Goal: Obtain resource: Download file/media

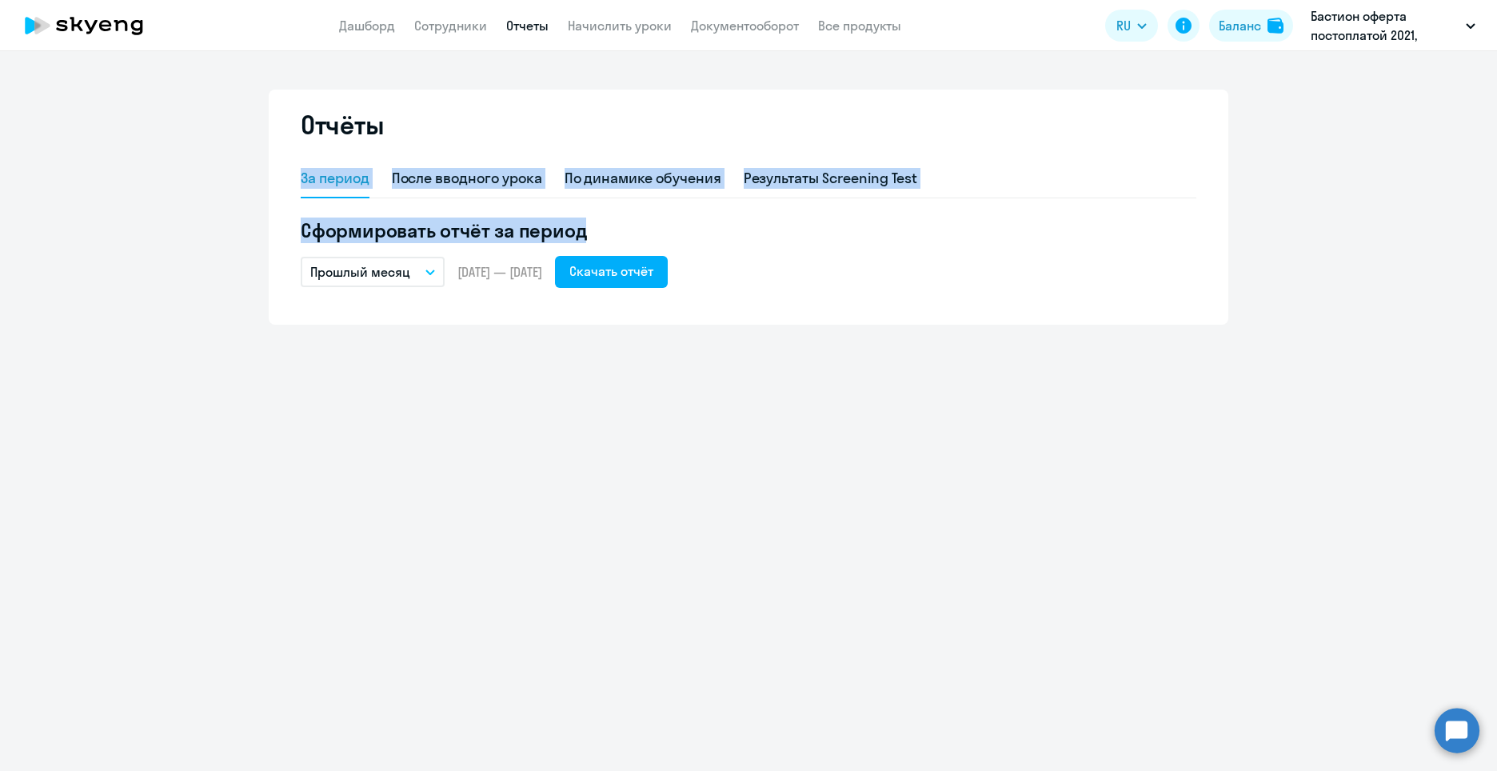
drag, startPoint x: 199, startPoint y: 514, endPoint x: 190, endPoint y: 498, distance: 18.7
click at [199, 514] on div "Отчёты За период После вводного урока По динамике обучения Результаты Screening…" at bounding box center [748, 411] width 1497 height 720
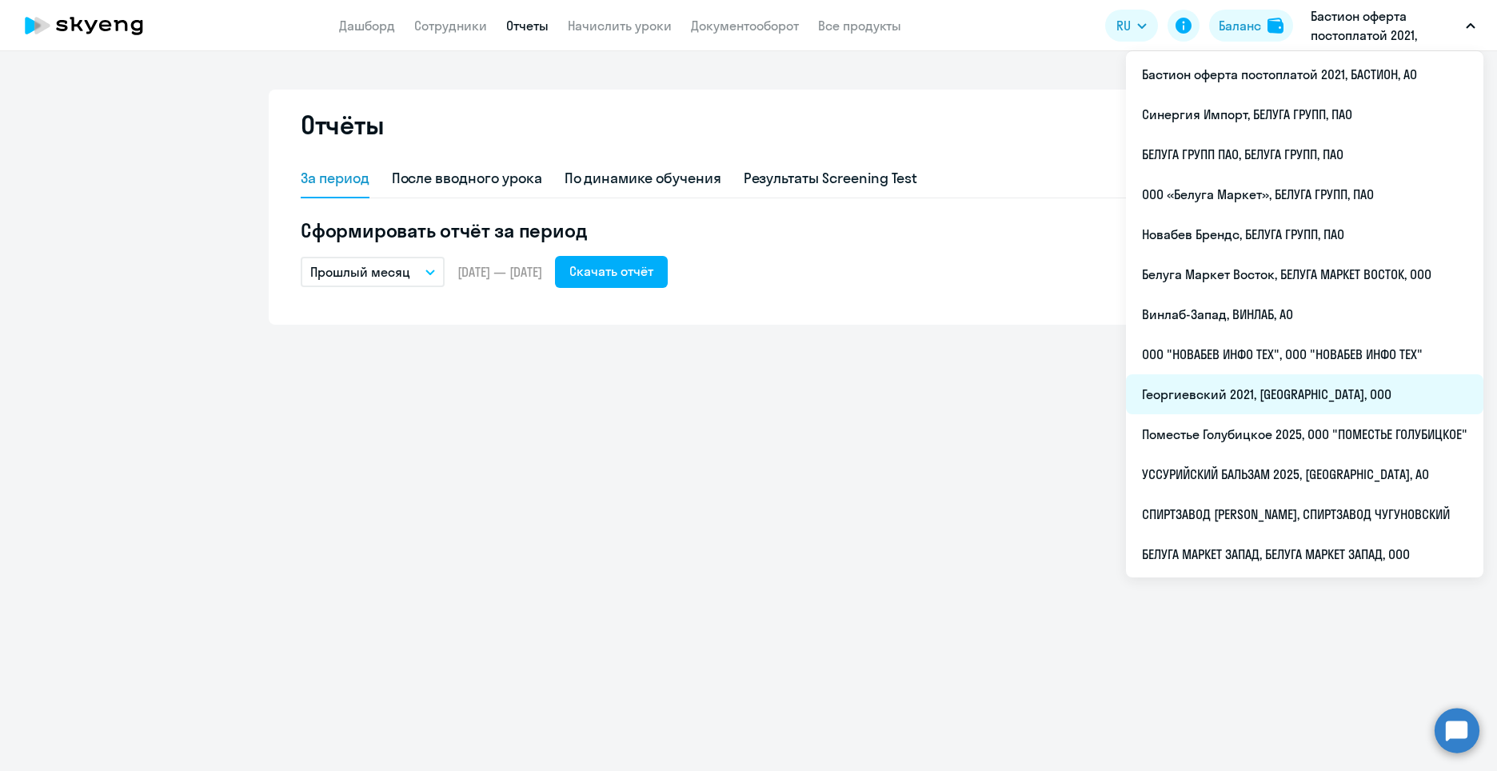
click at [1236, 401] on li "Георгиевский 2021, [GEOGRAPHIC_DATA], ООО" at bounding box center [1304, 394] width 357 height 40
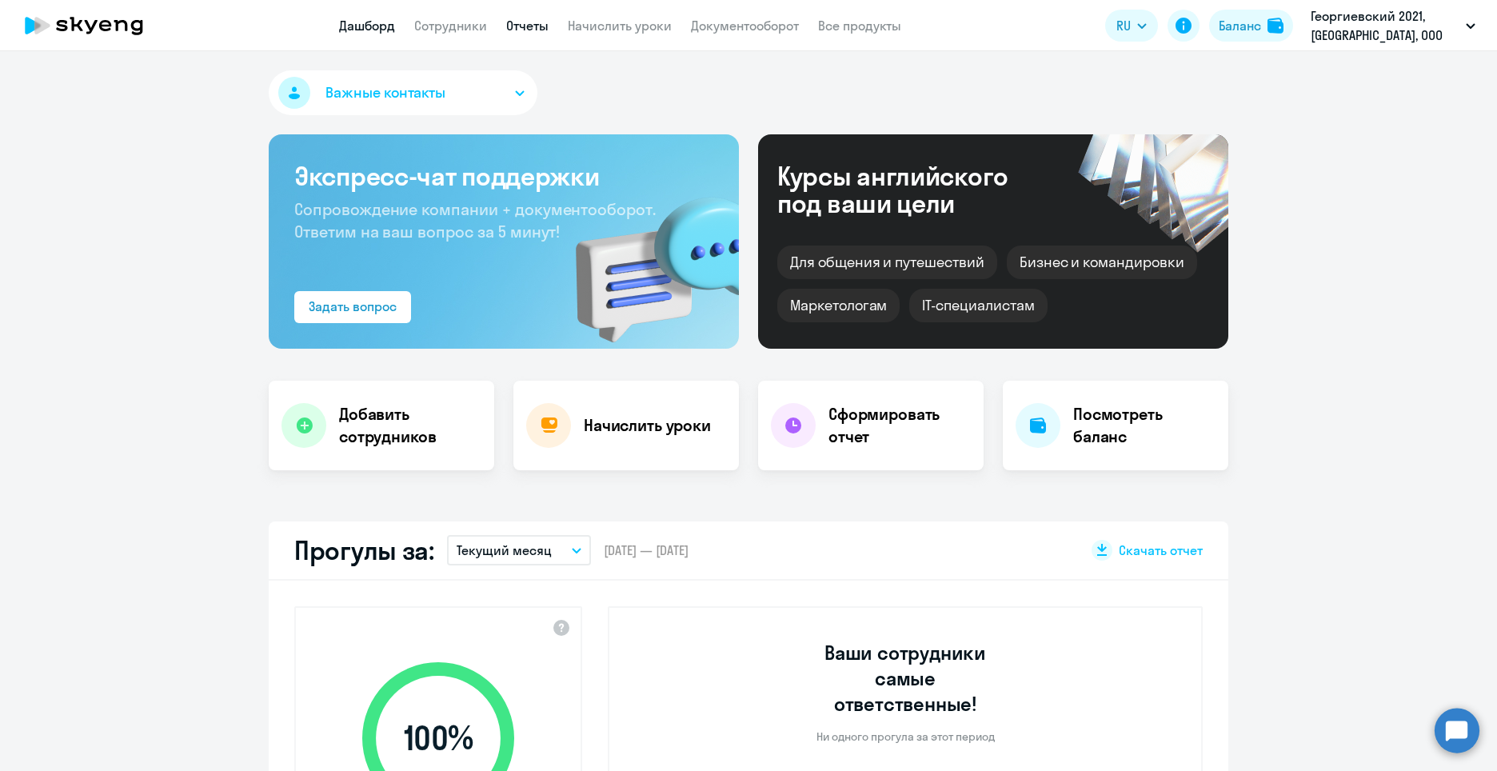
click at [523, 26] on link "Отчеты" at bounding box center [527, 26] width 42 height 16
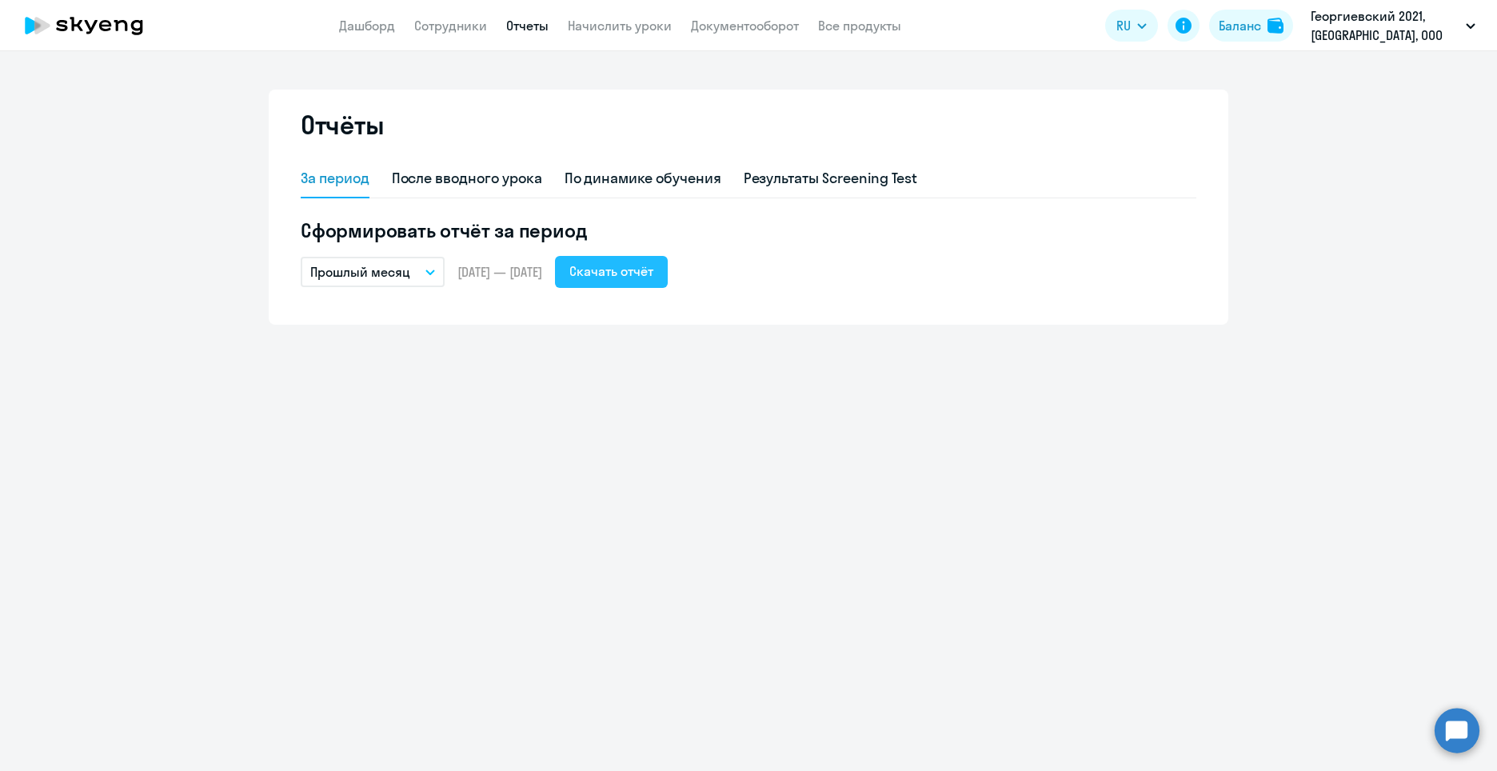
click at [636, 280] on div "Скачать отчёт" at bounding box center [611, 271] width 84 height 19
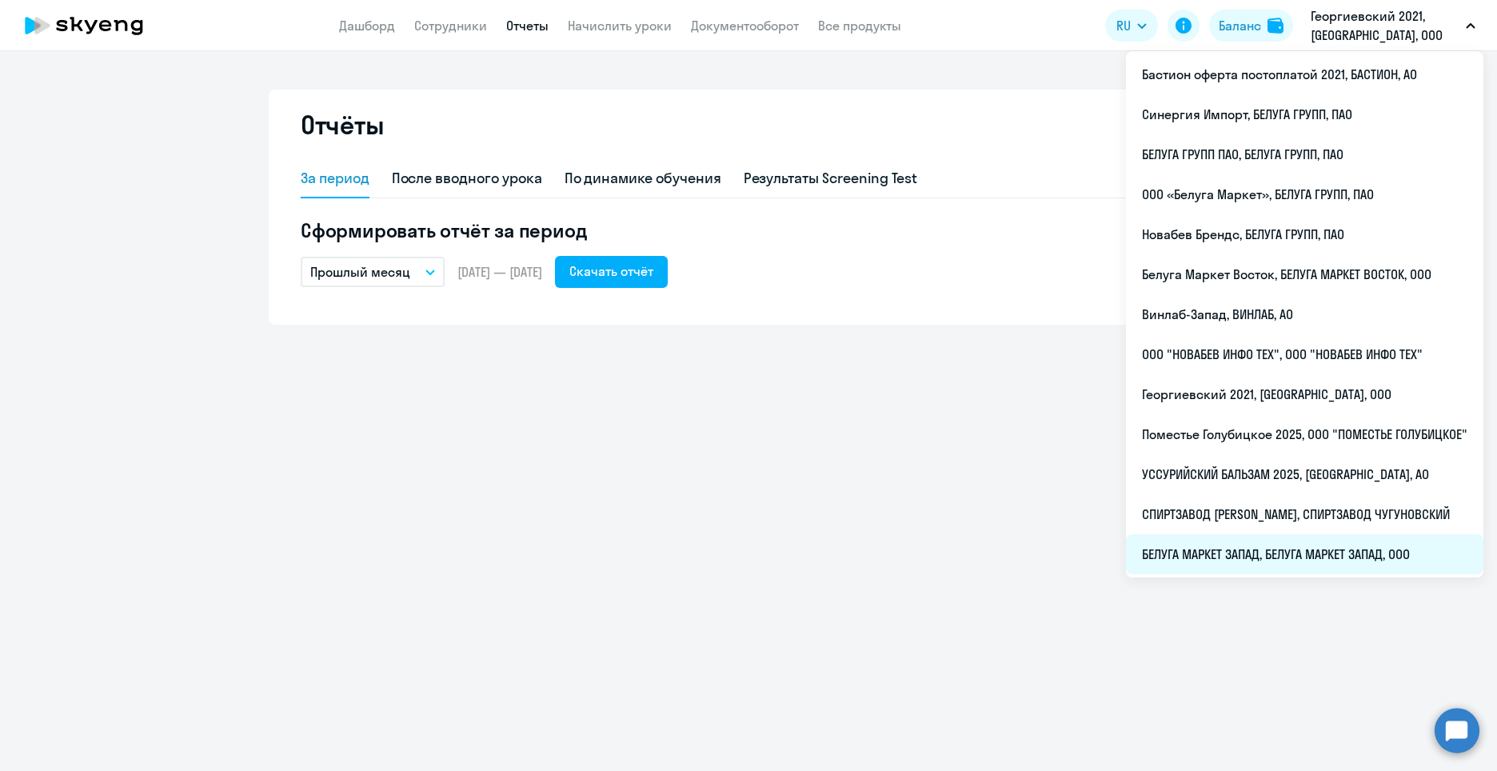
click at [1230, 560] on li "БЕЛУГА МАРКЕТ ЗАПАД, БЕЛУГА МАРКЕТ ЗАПАД, ООО" at bounding box center [1304, 554] width 357 height 40
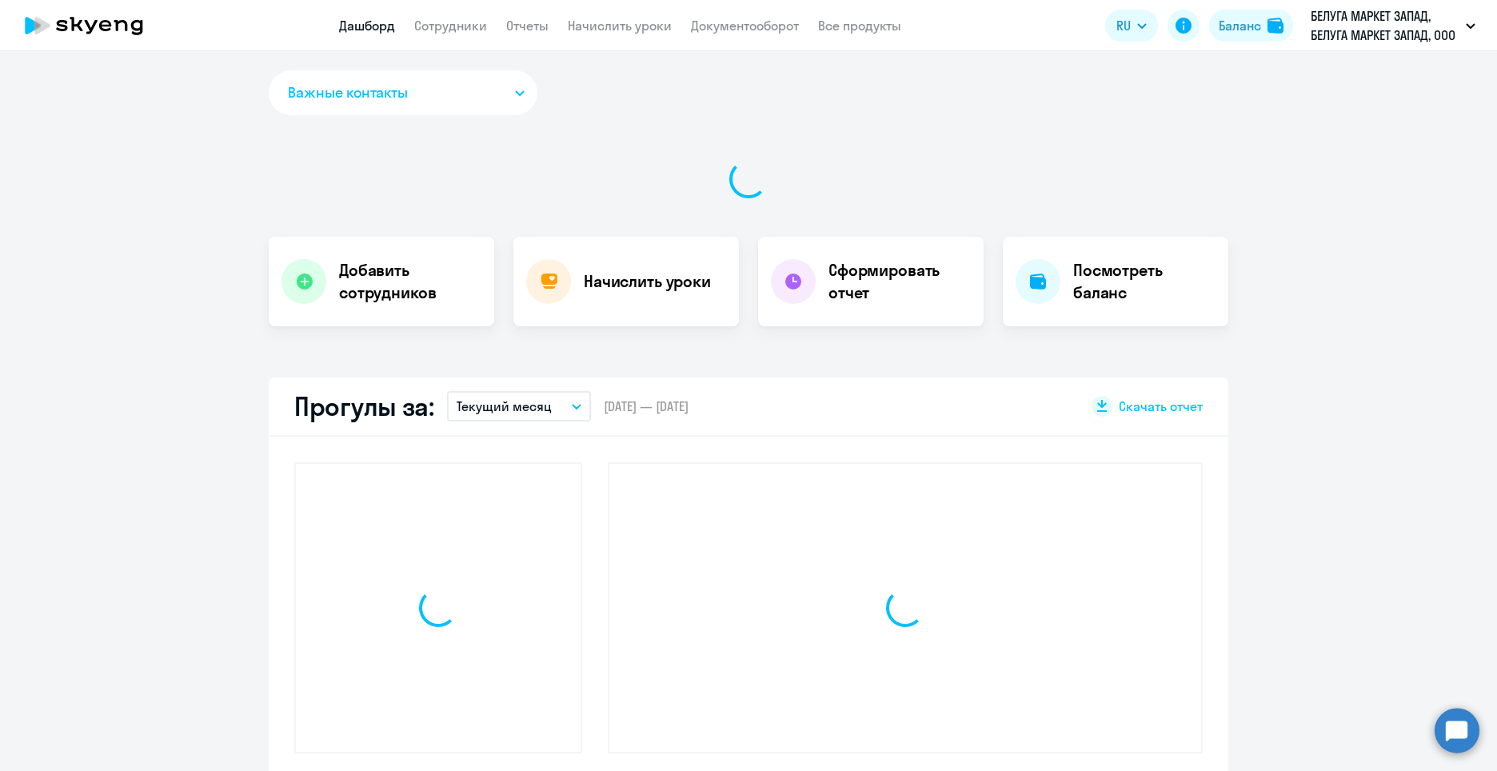
select select "30"
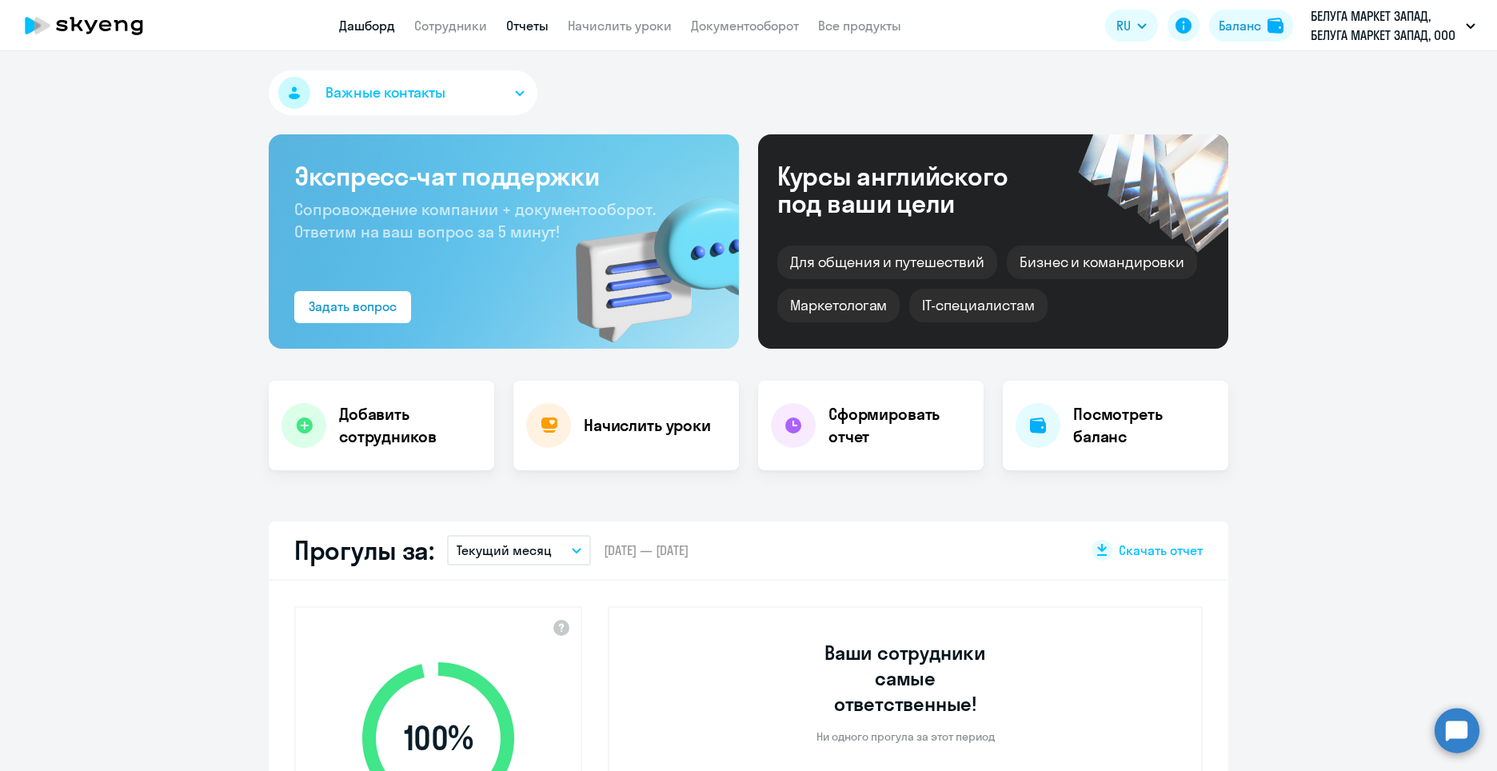
click at [528, 18] on link "Отчеты" at bounding box center [527, 26] width 42 height 16
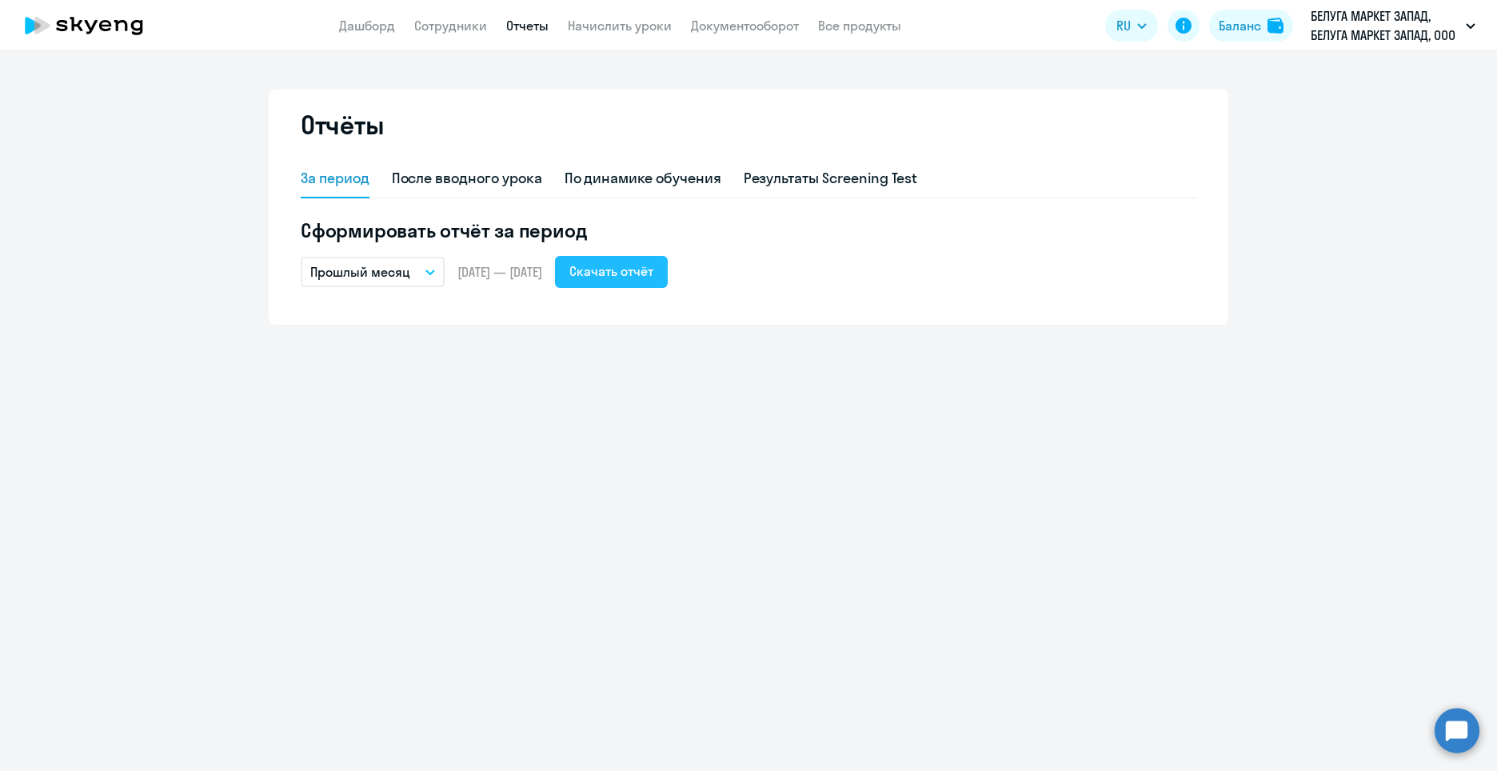
click at [653, 276] on div "Скачать отчёт" at bounding box center [611, 271] width 84 height 19
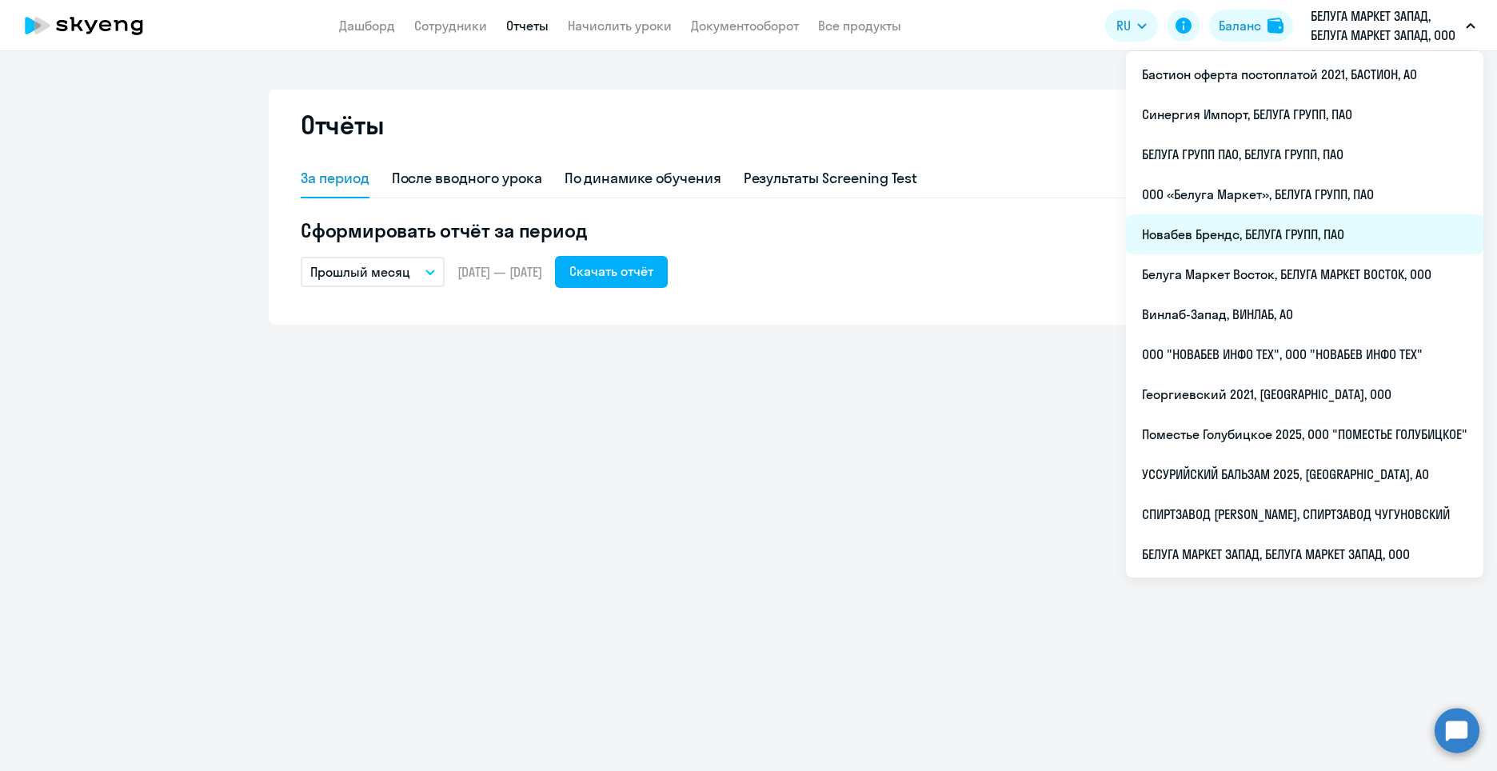
click at [1231, 226] on li "Новабев Брендс, БЕЛУГА ГРУПП, ПАО" at bounding box center [1304, 234] width 357 height 40
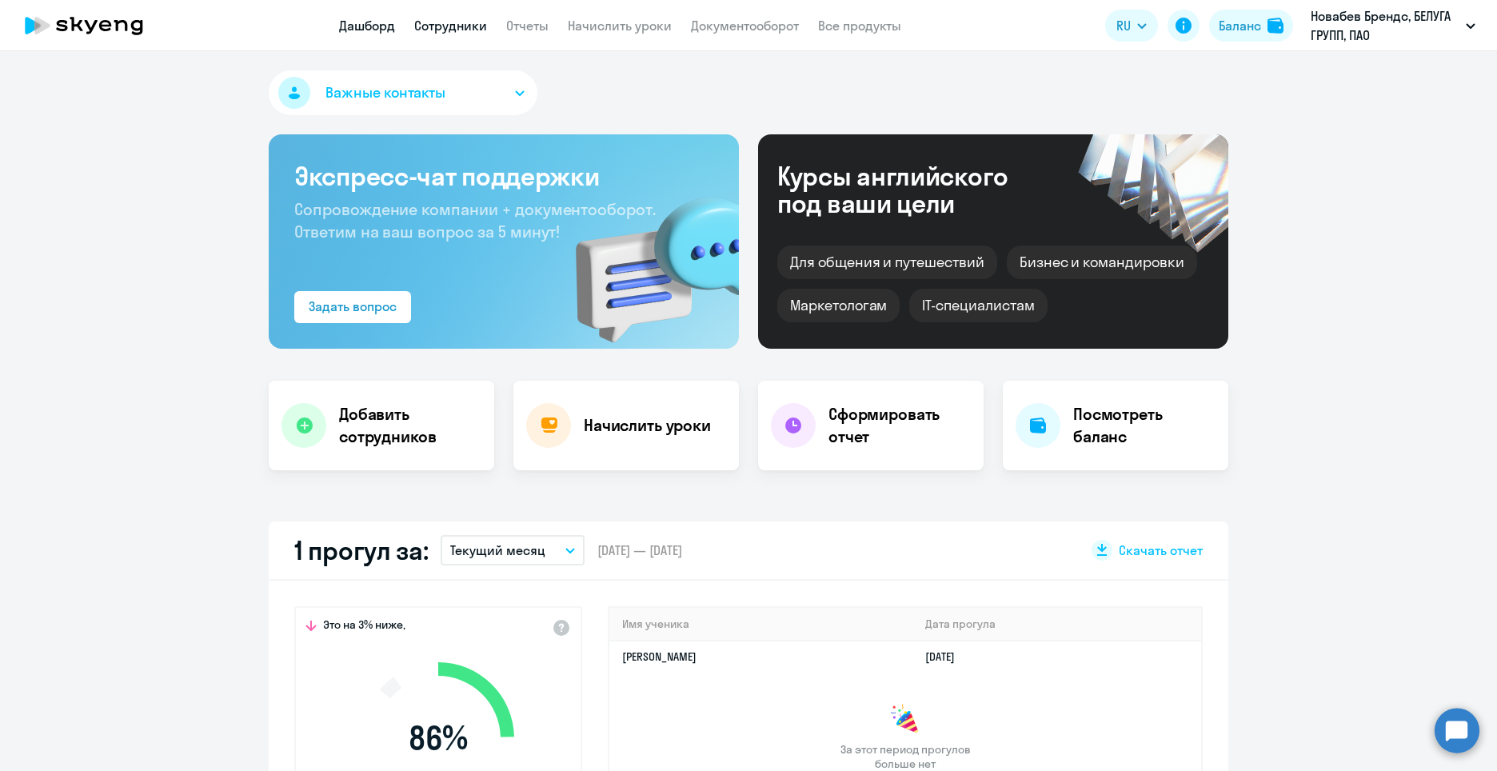
select select "30"
click at [512, 21] on link "Отчеты" at bounding box center [527, 26] width 42 height 16
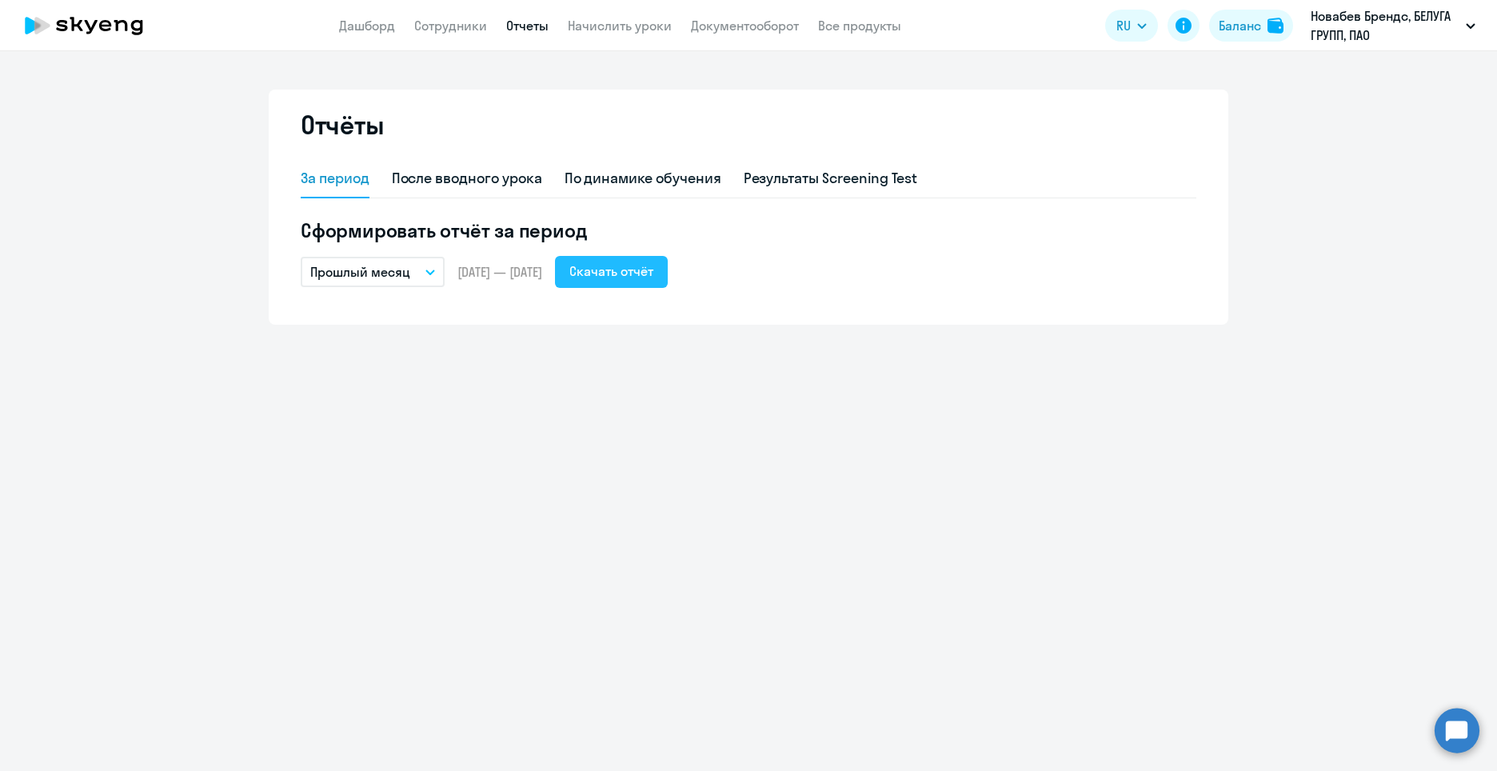
click at [653, 268] on div "Скачать отчёт" at bounding box center [611, 271] width 84 height 19
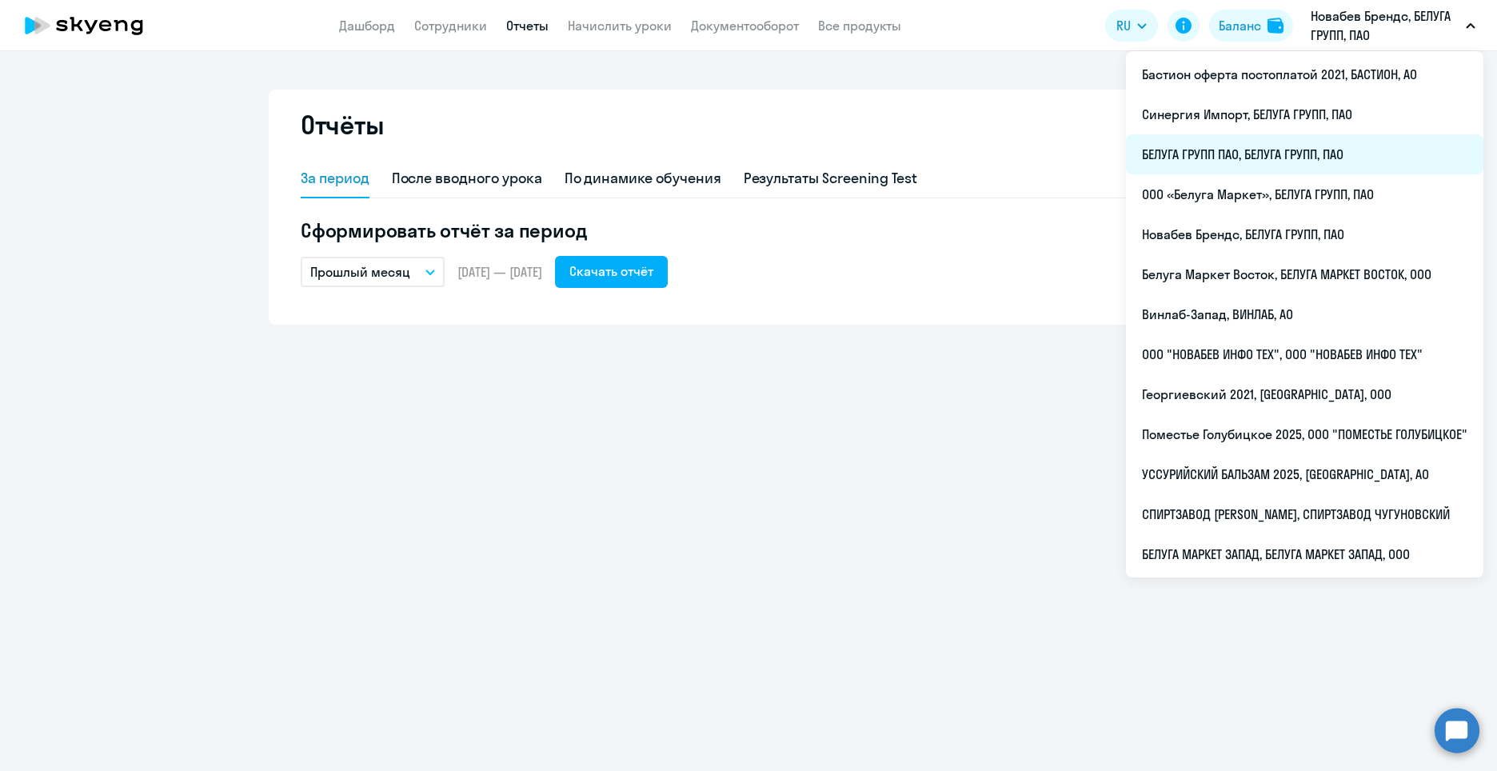
click at [1235, 152] on li "БЕЛУГА ГРУПП ПАО, БЕЛУГА ГРУПП, ПАО" at bounding box center [1304, 154] width 357 height 40
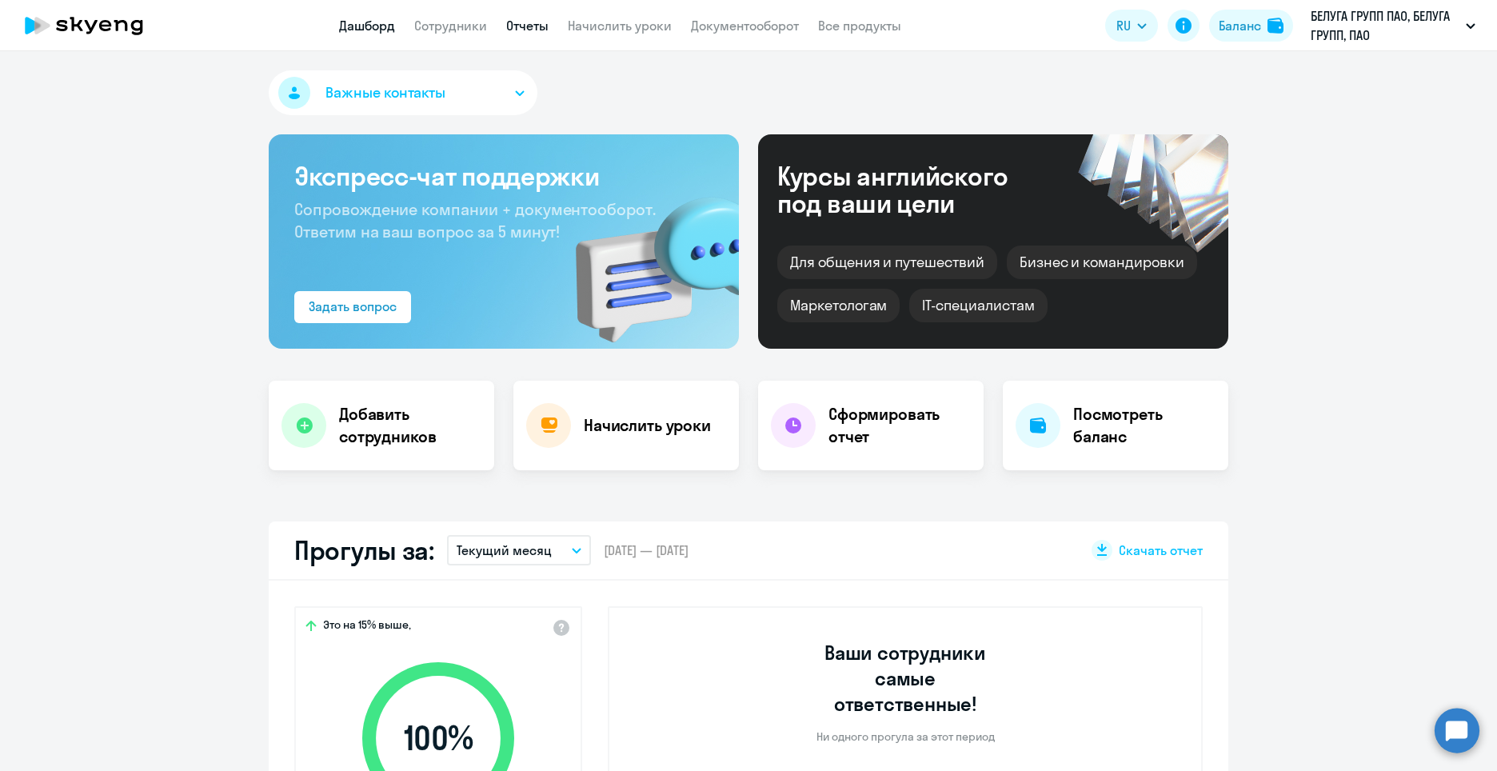
click at [528, 22] on link "Отчеты" at bounding box center [527, 26] width 42 height 16
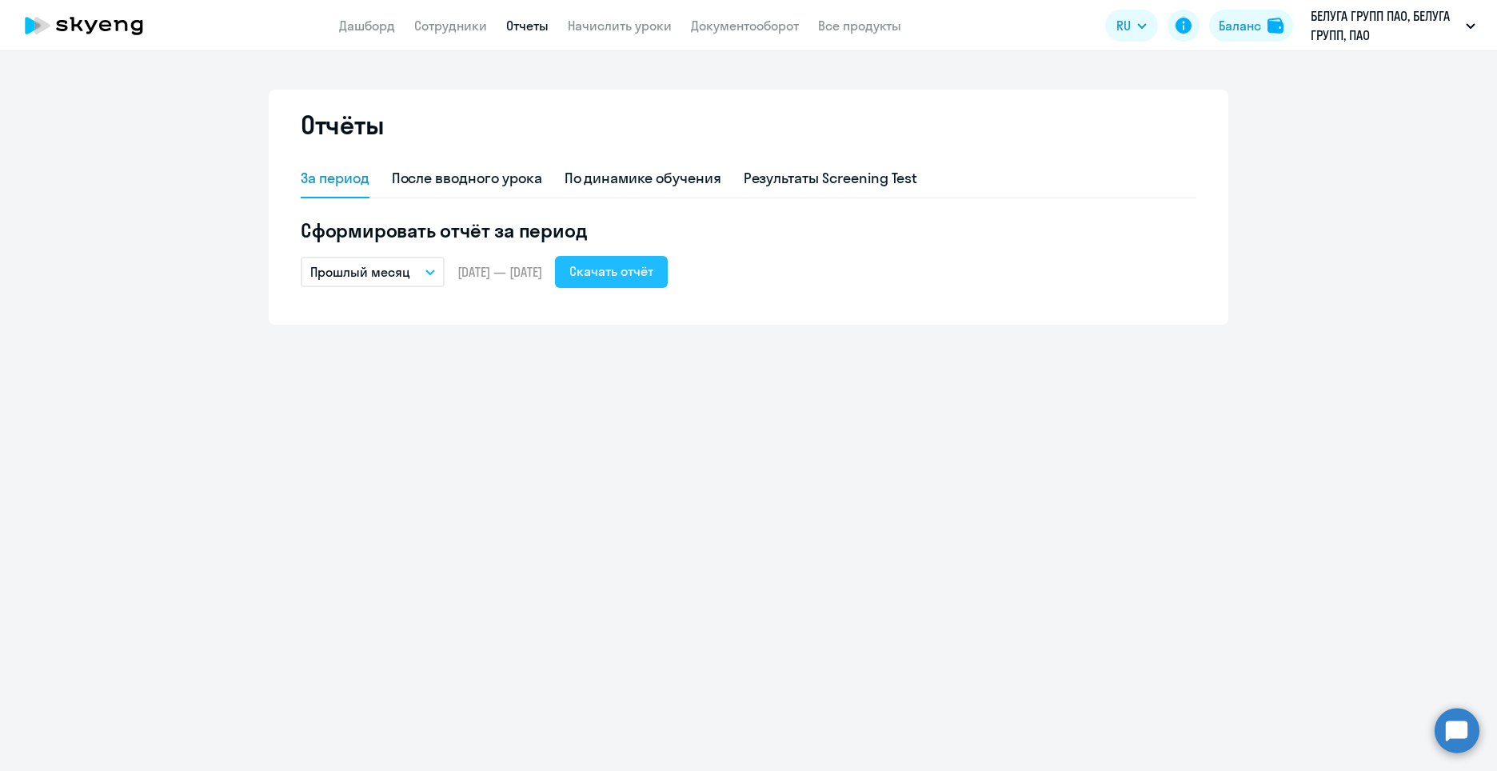
click at [653, 273] on div "Скачать отчёт" at bounding box center [611, 271] width 84 height 19
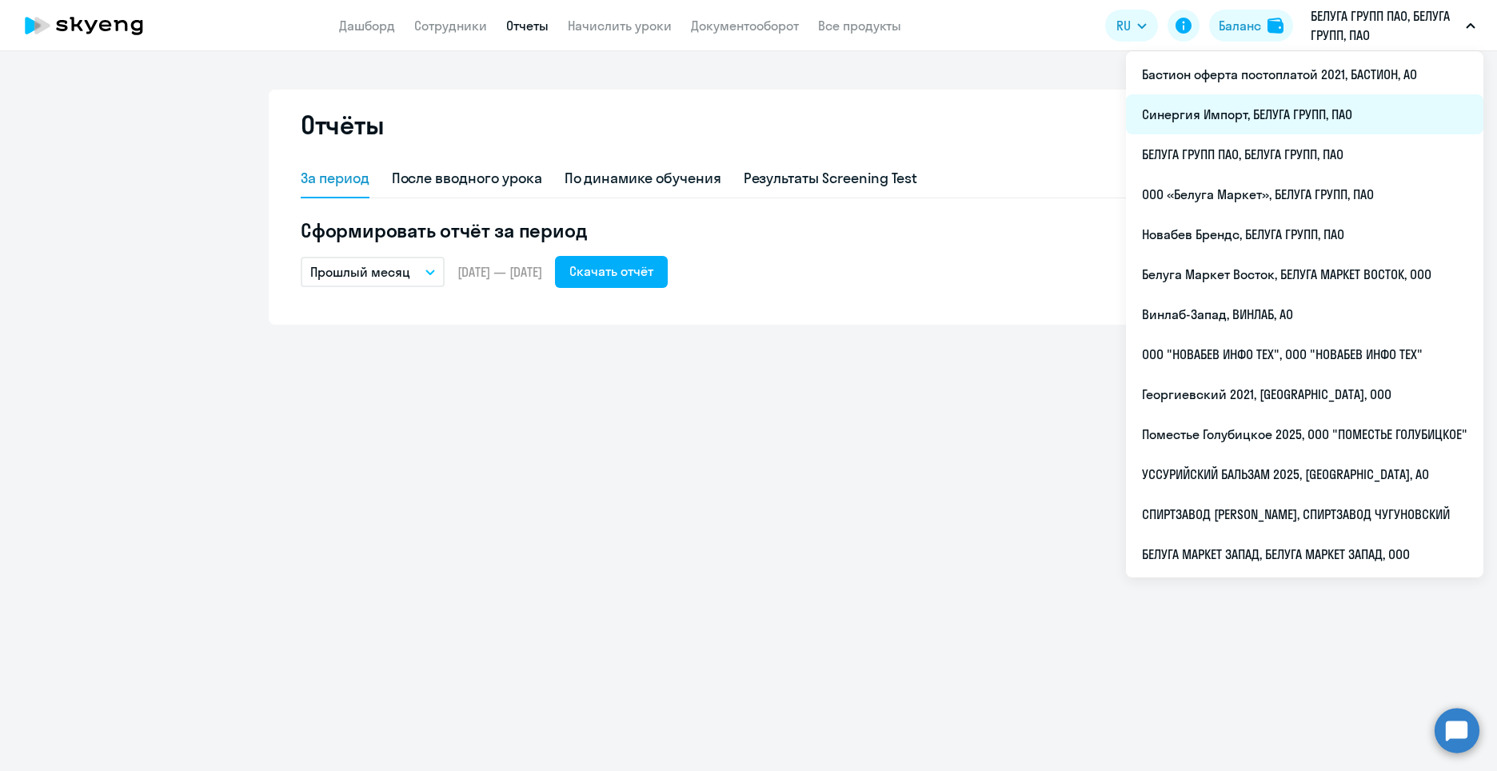
click at [1214, 119] on li "Синергия Импорт, БЕЛУГА ГРУПП, ПАО" at bounding box center [1304, 114] width 357 height 40
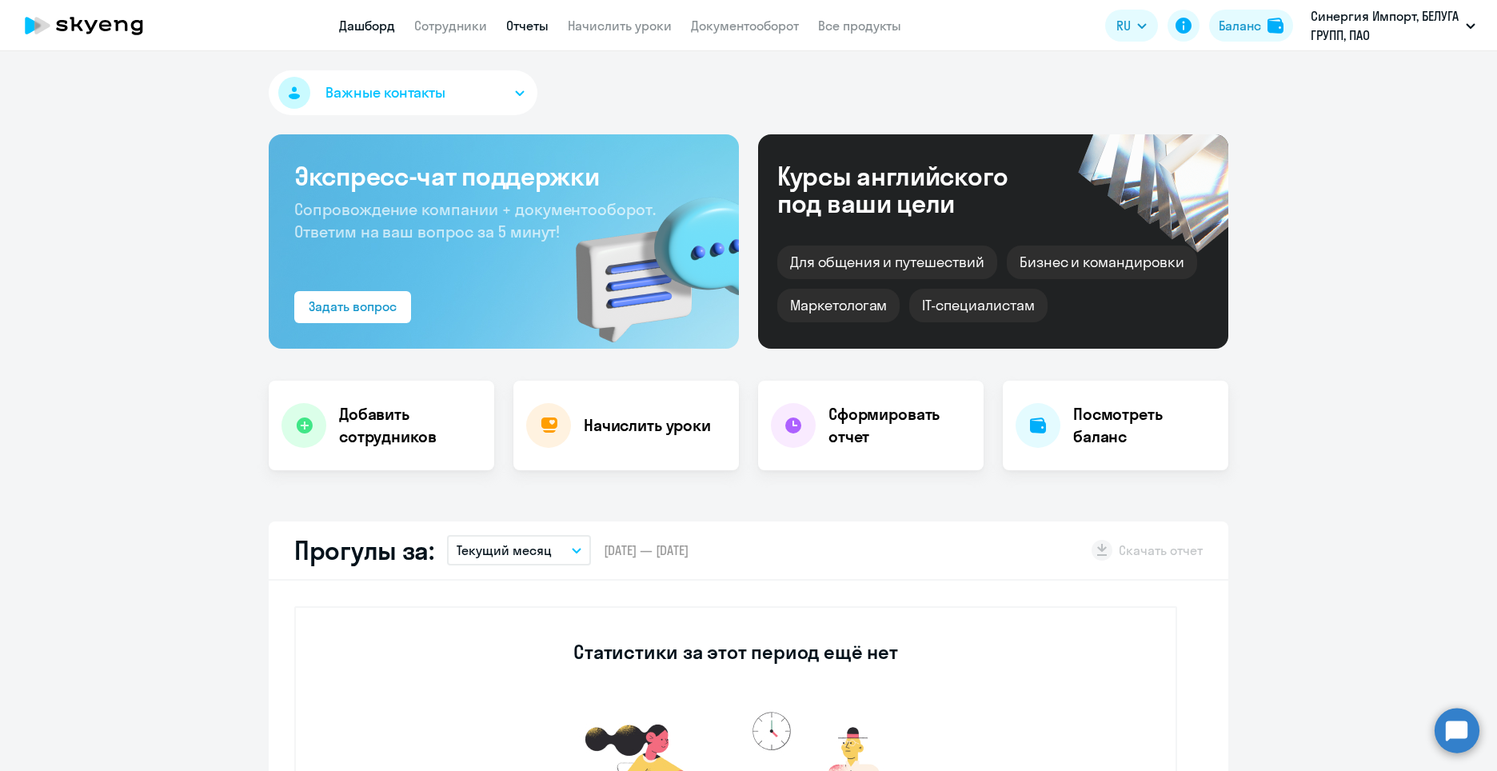
select select "30"
click at [533, 27] on link "Отчеты" at bounding box center [527, 26] width 42 height 16
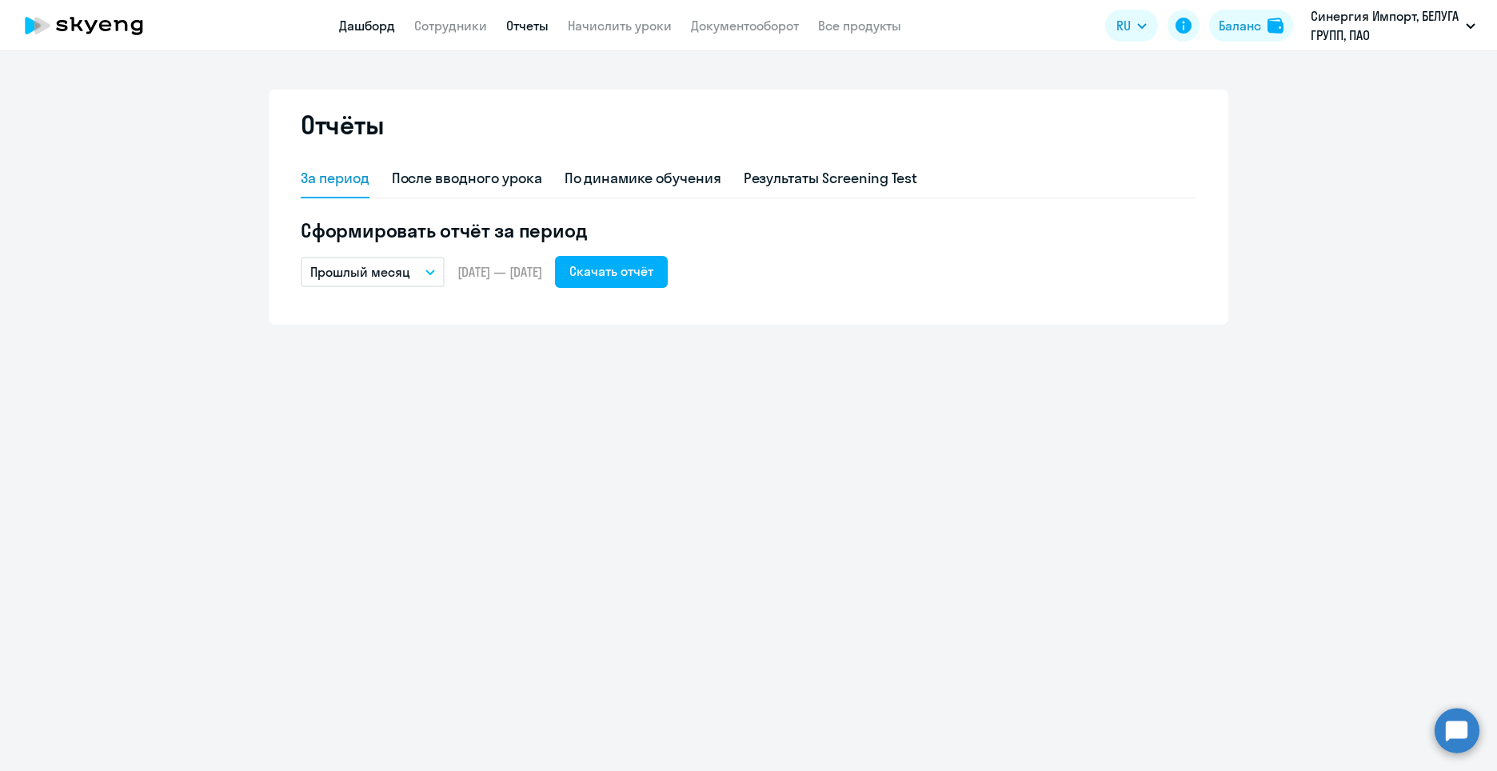
click at [365, 25] on link "Дашборд" at bounding box center [367, 26] width 56 height 16
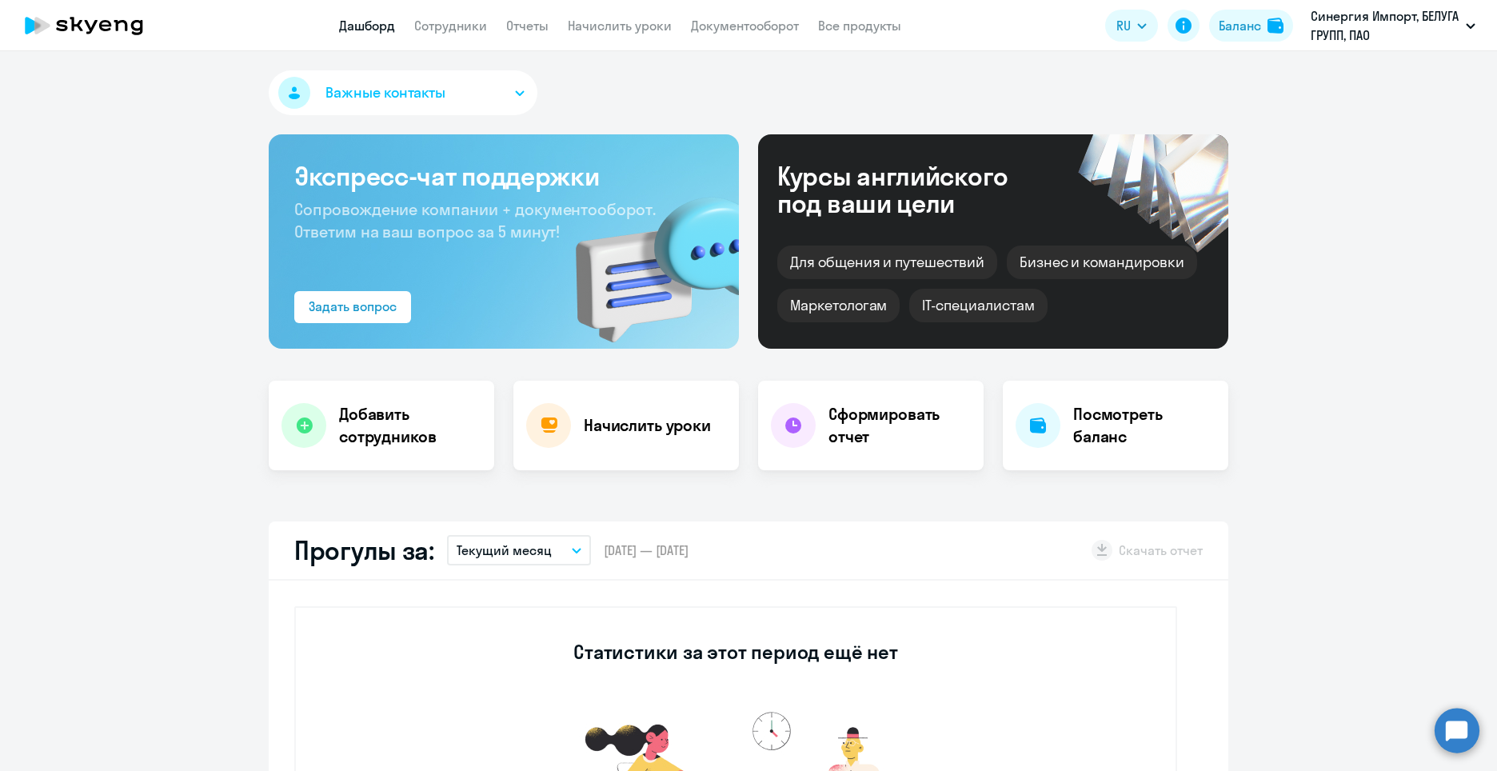
click at [465, 35] on app-header "Дашборд Сотрудники Отчеты Начислить уроки Документооборот Все продукты Дашборд …" at bounding box center [748, 25] width 1497 height 51
click at [465, 33] on link "Сотрудники" at bounding box center [450, 26] width 73 height 16
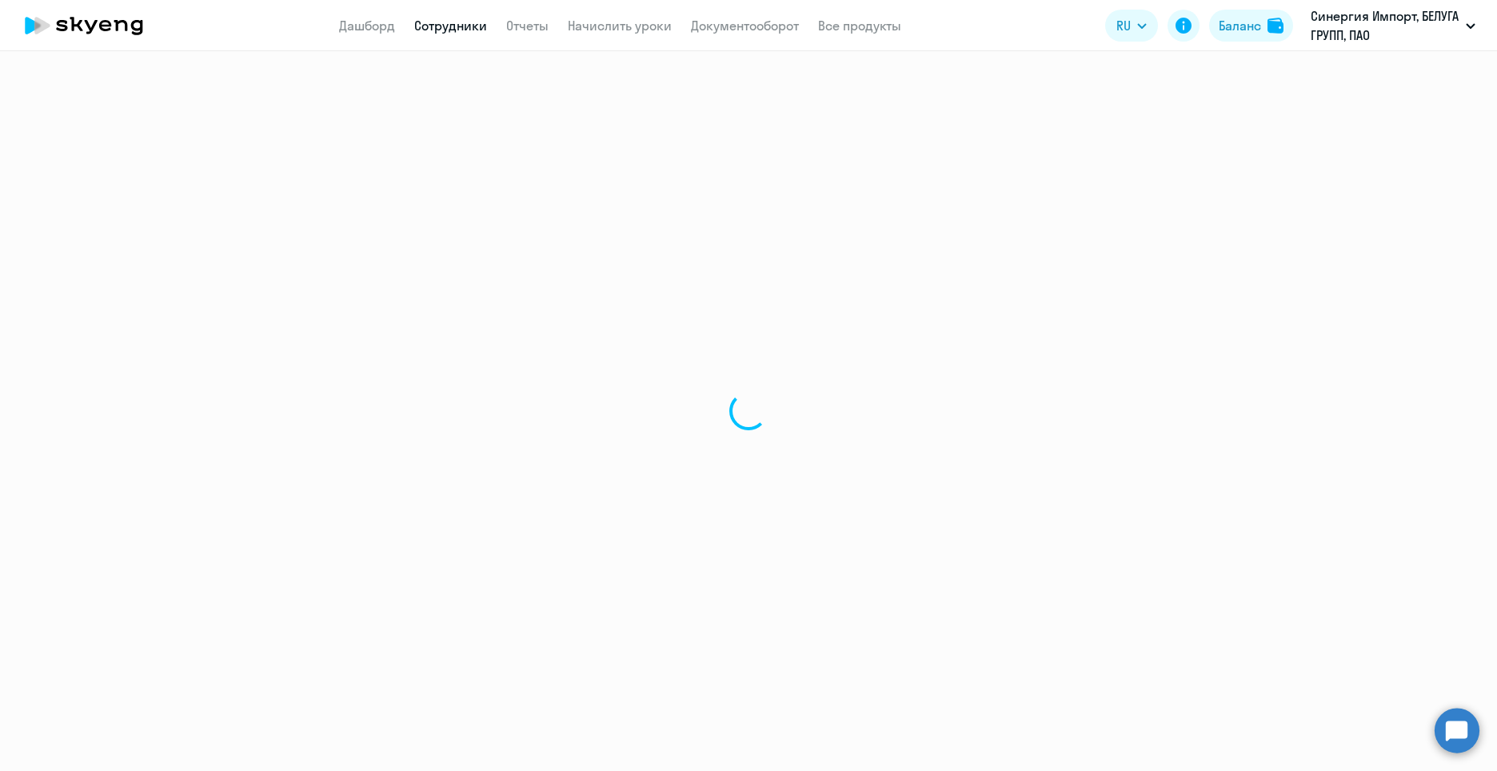
select select "30"
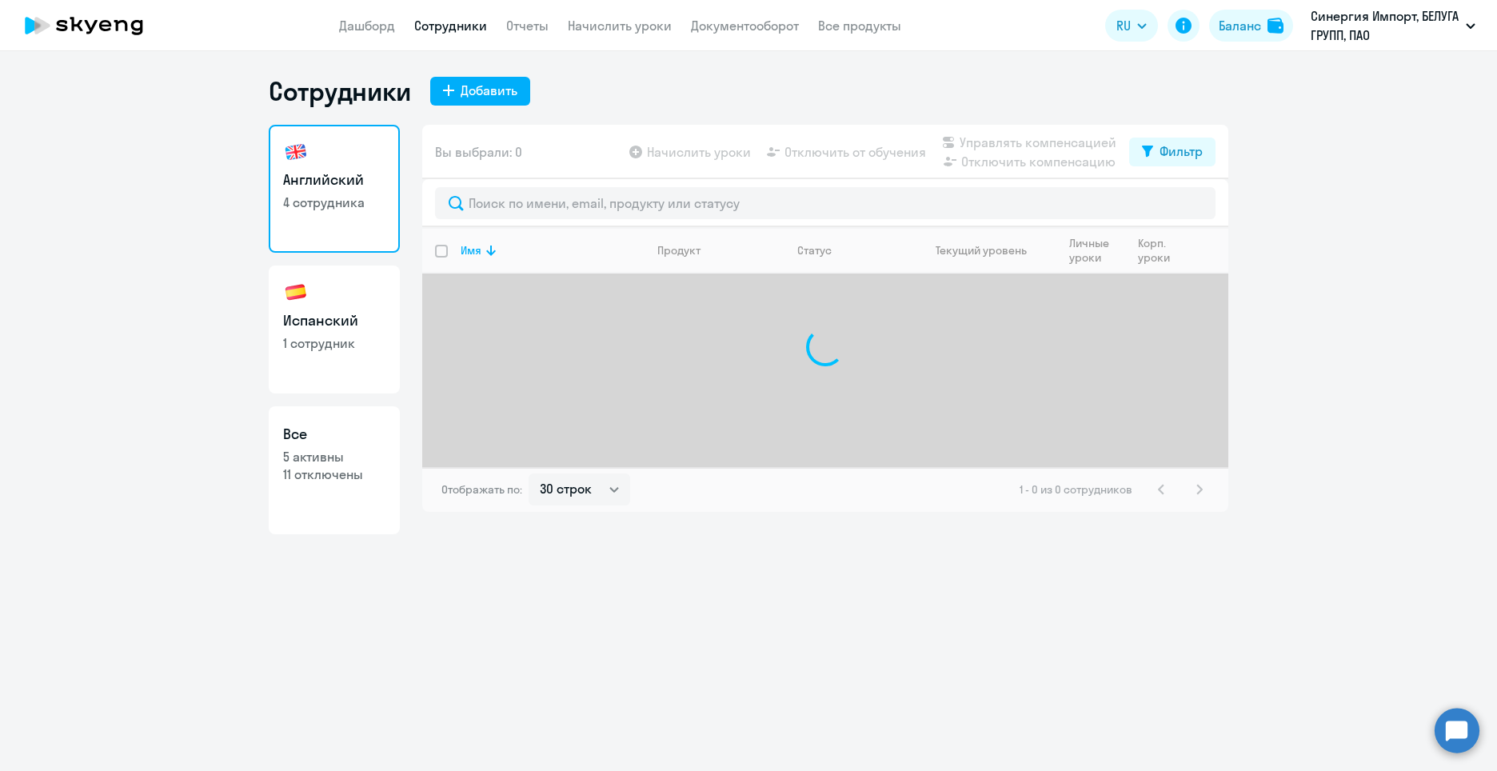
click at [315, 365] on link "Испанский 1 сотрудник" at bounding box center [334, 330] width 131 height 128
select select "30"
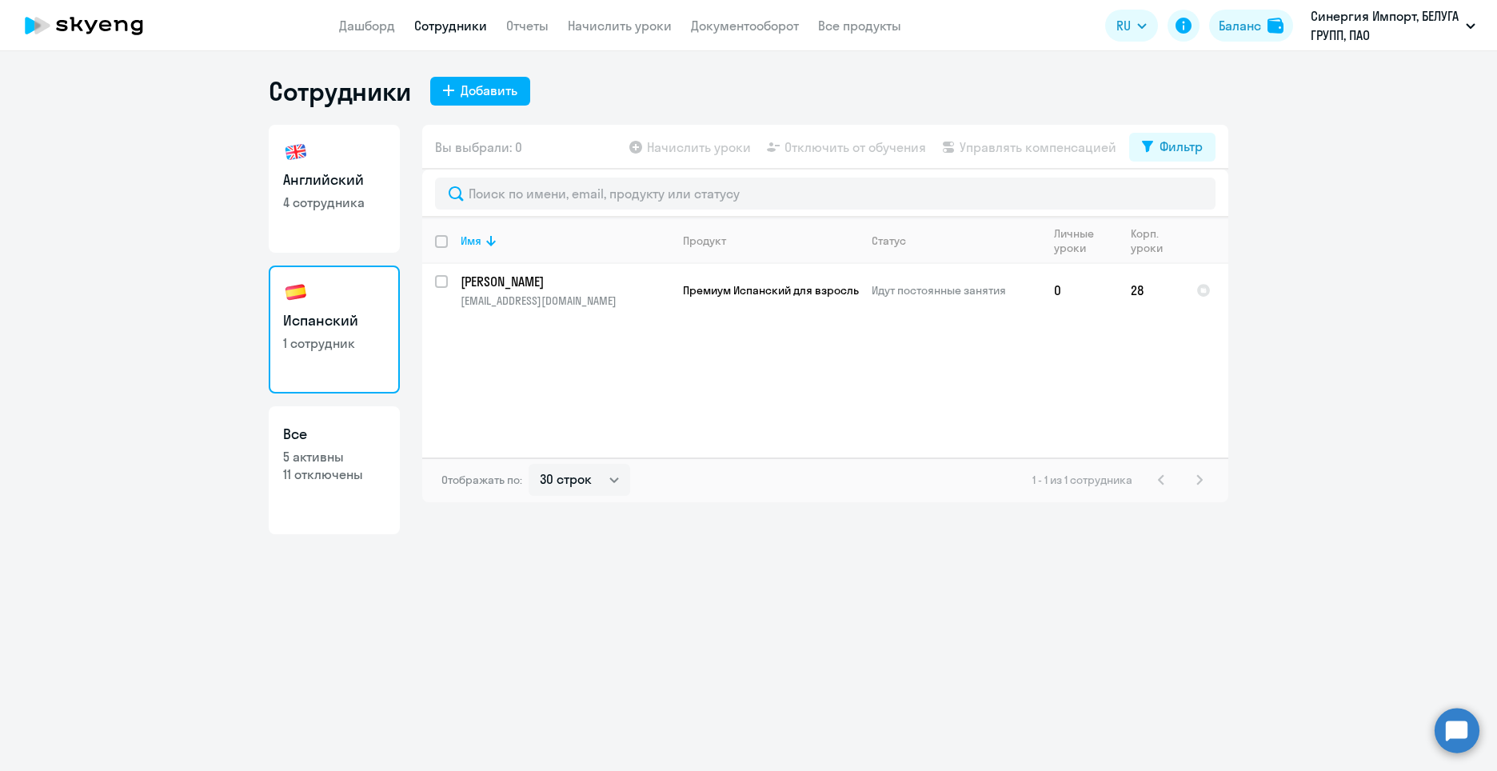
click at [325, 203] on p "4 сотрудника" at bounding box center [334, 203] width 102 height 18
select select "30"
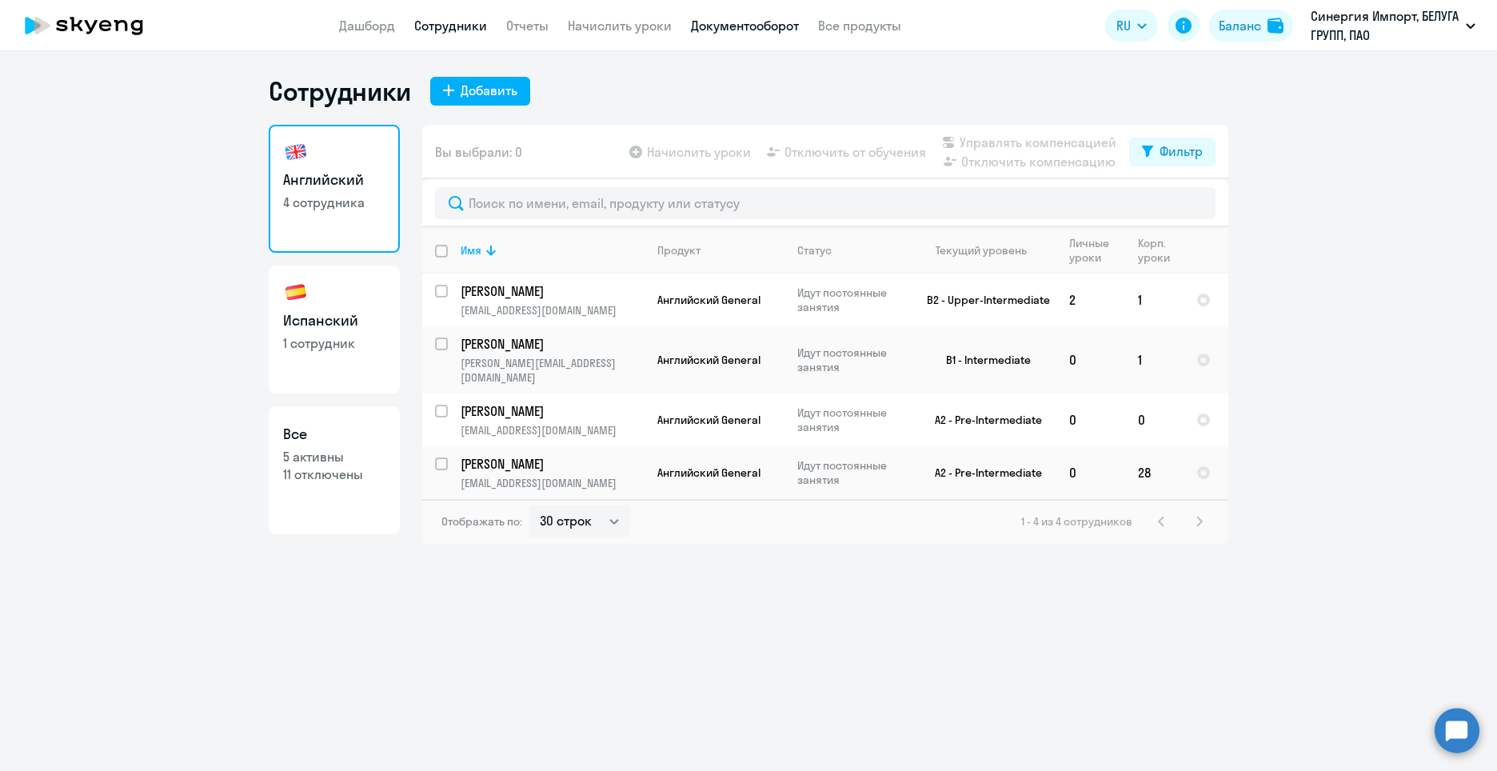
click at [756, 28] on link "Документооборот" at bounding box center [745, 26] width 108 height 16
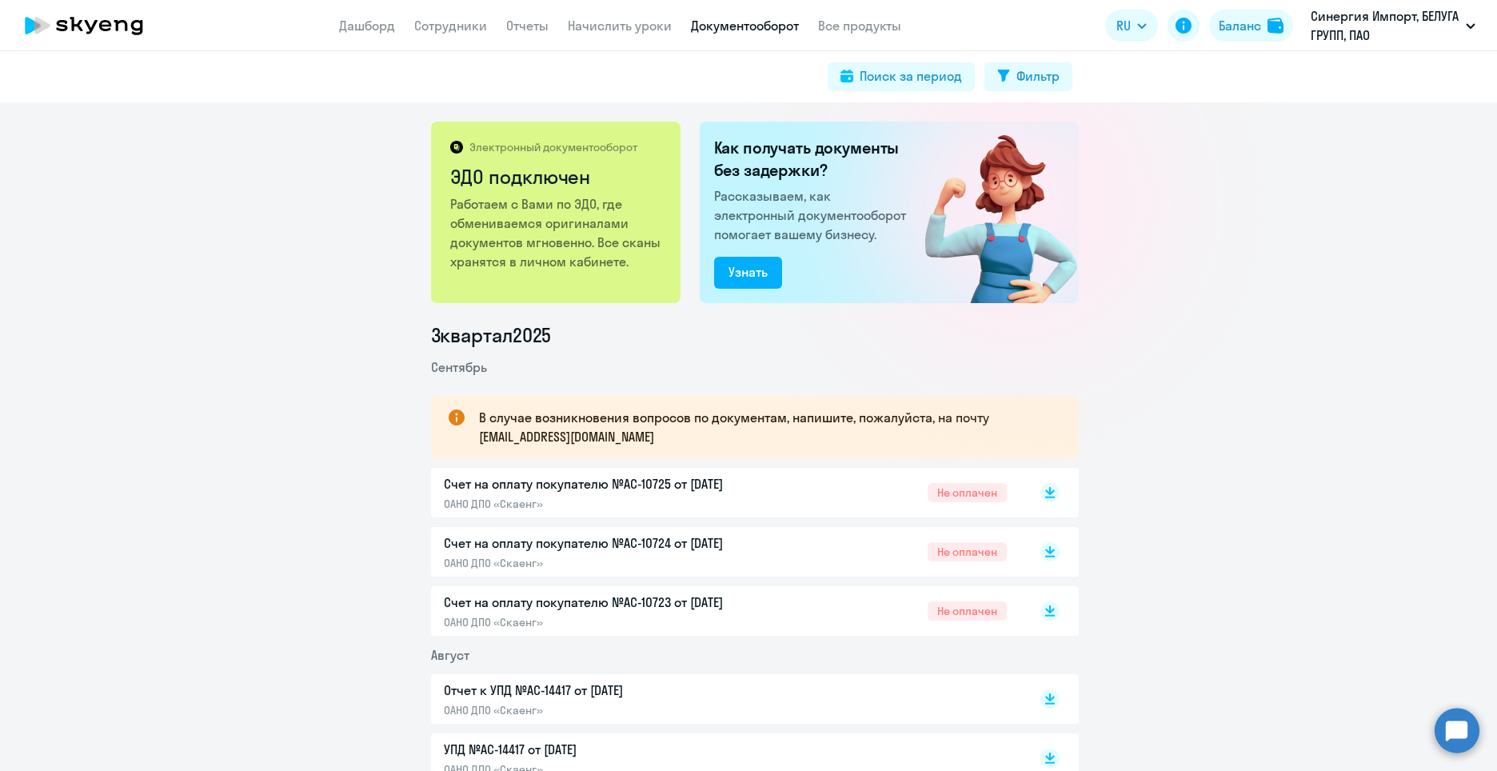
scroll to position [80, 0]
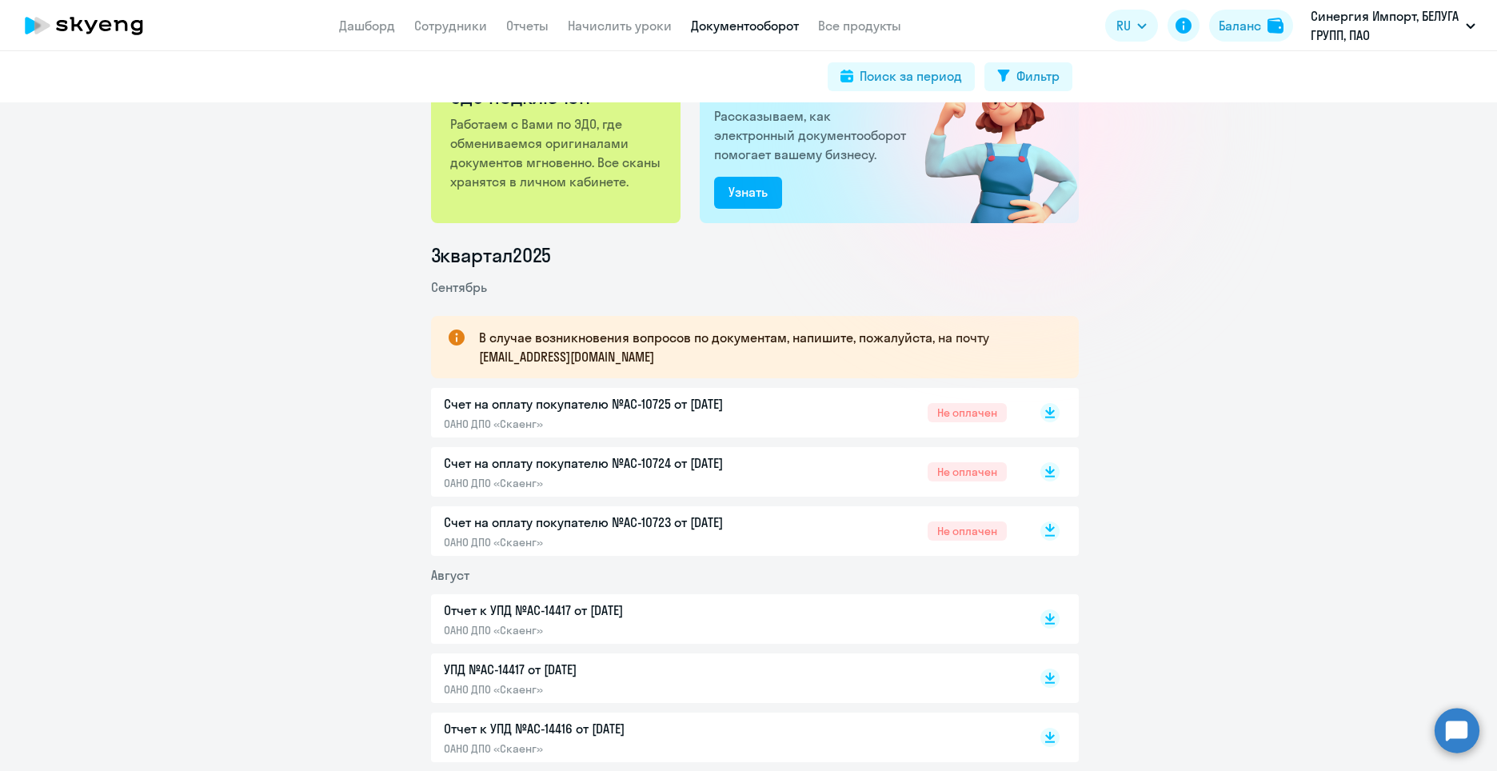
click at [1048, 533] on rect at bounding box center [1049, 530] width 19 height 19
click at [1044, 473] on rect at bounding box center [1049, 471] width 19 height 19
click at [1040, 407] on rect at bounding box center [1049, 412] width 19 height 19
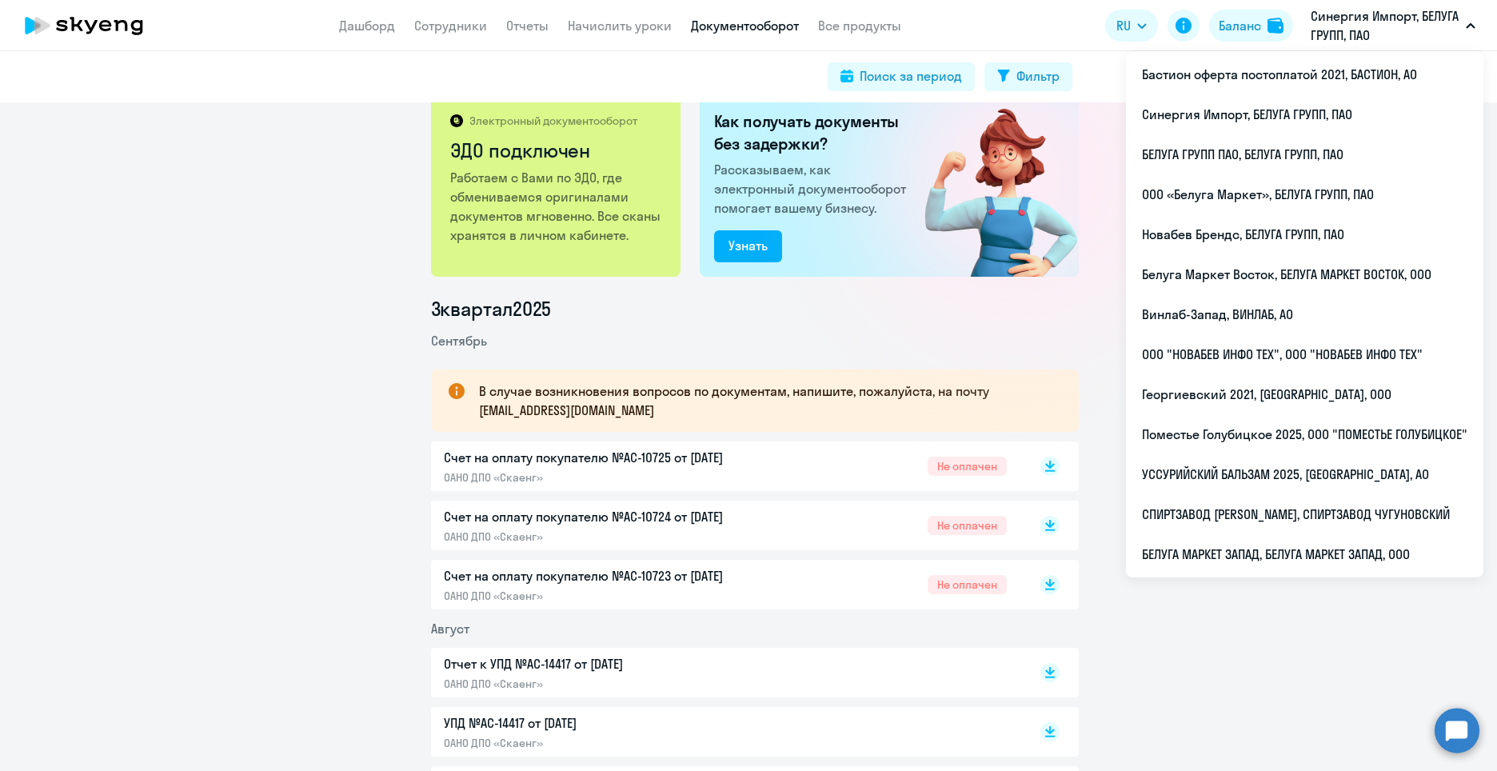
scroll to position [0, 0]
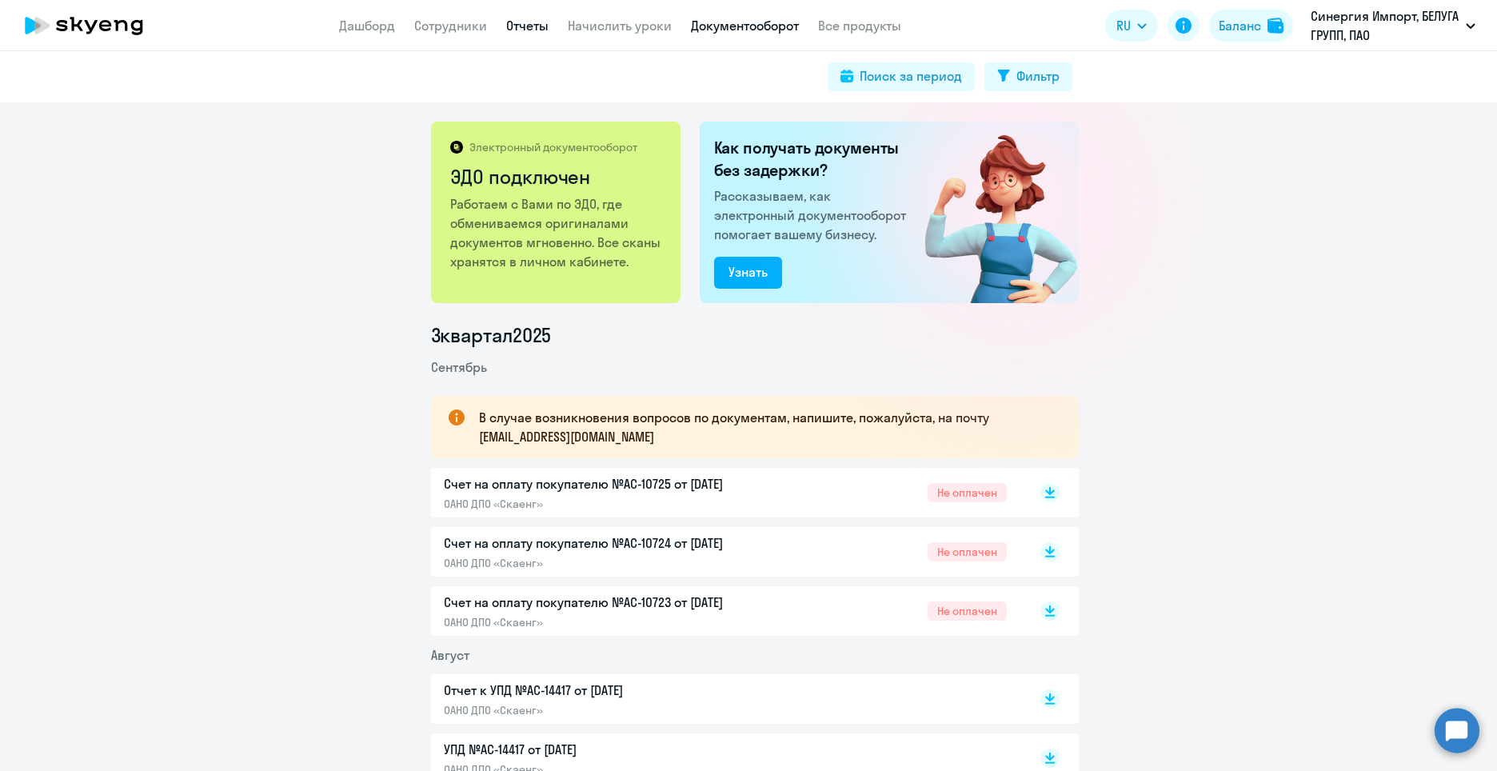
click at [538, 25] on link "Отчеты" at bounding box center [527, 26] width 42 height 16
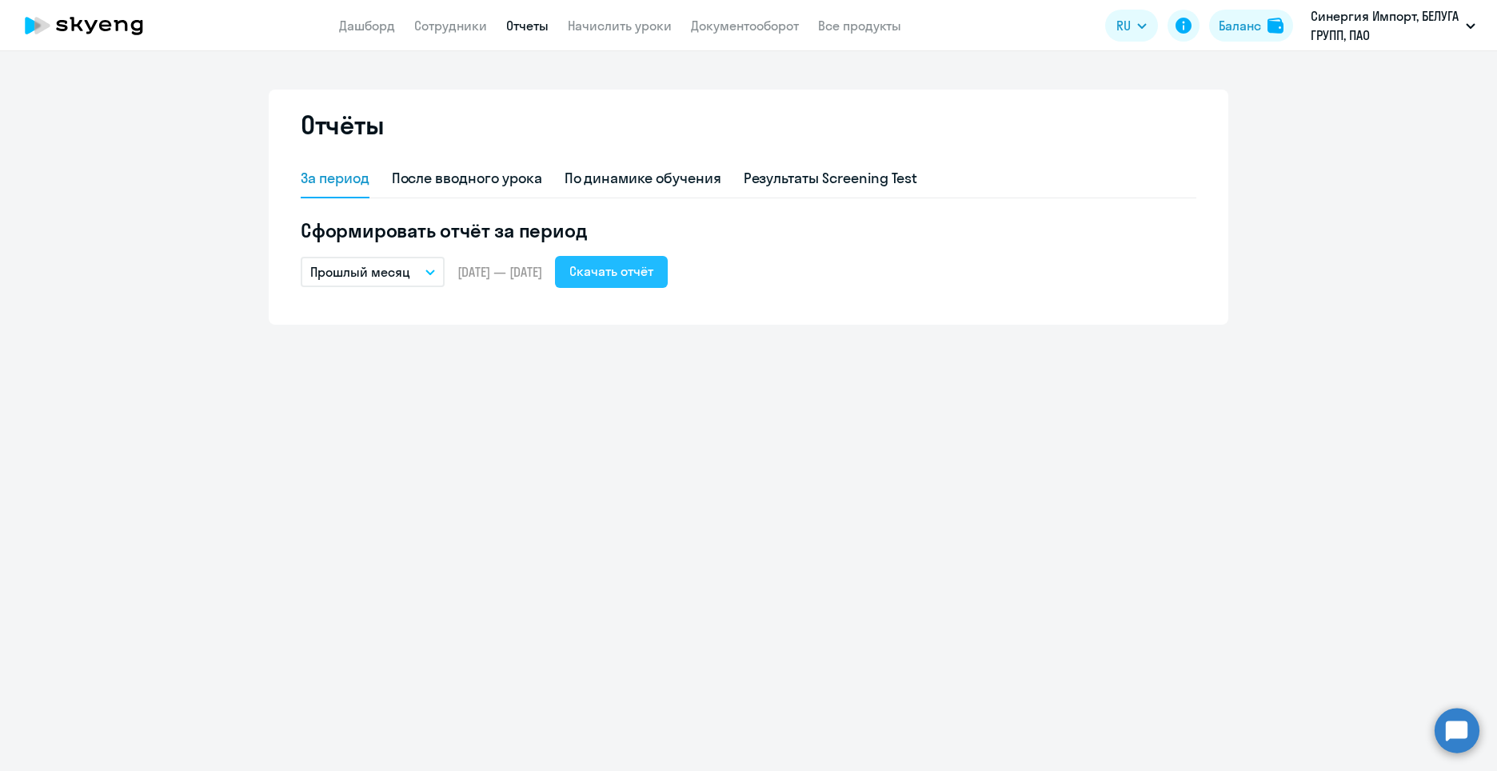
click at [653, 277] on div "Скачать отчёт" at bounding box center [611, 271] width 84 height 19
click at [652, 174] on div "По динамике обучения" at bounding box center [643, 178] width 157 height 21
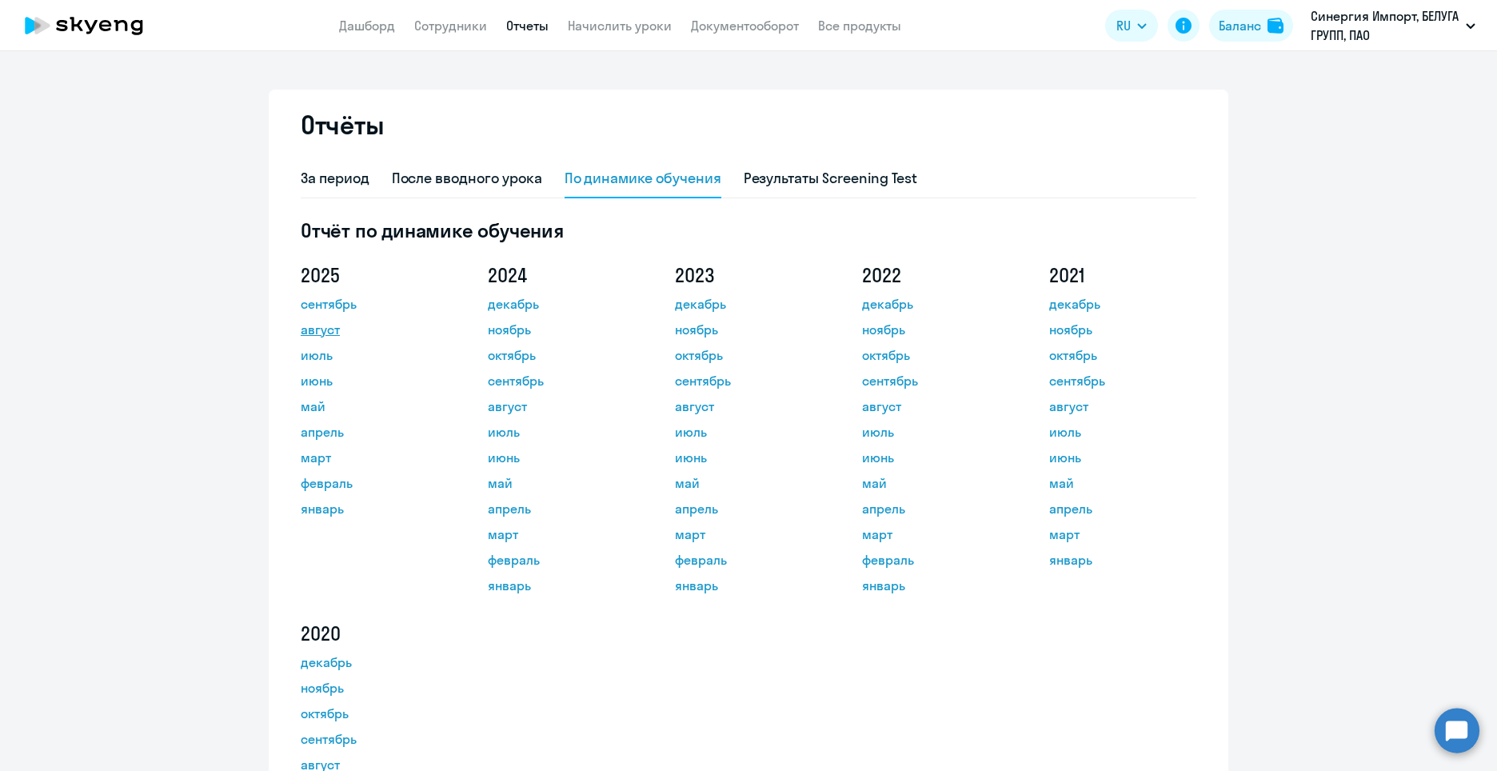
click at [316, 332] on link "август" at bounding box center [373, 329] width 144 height 19
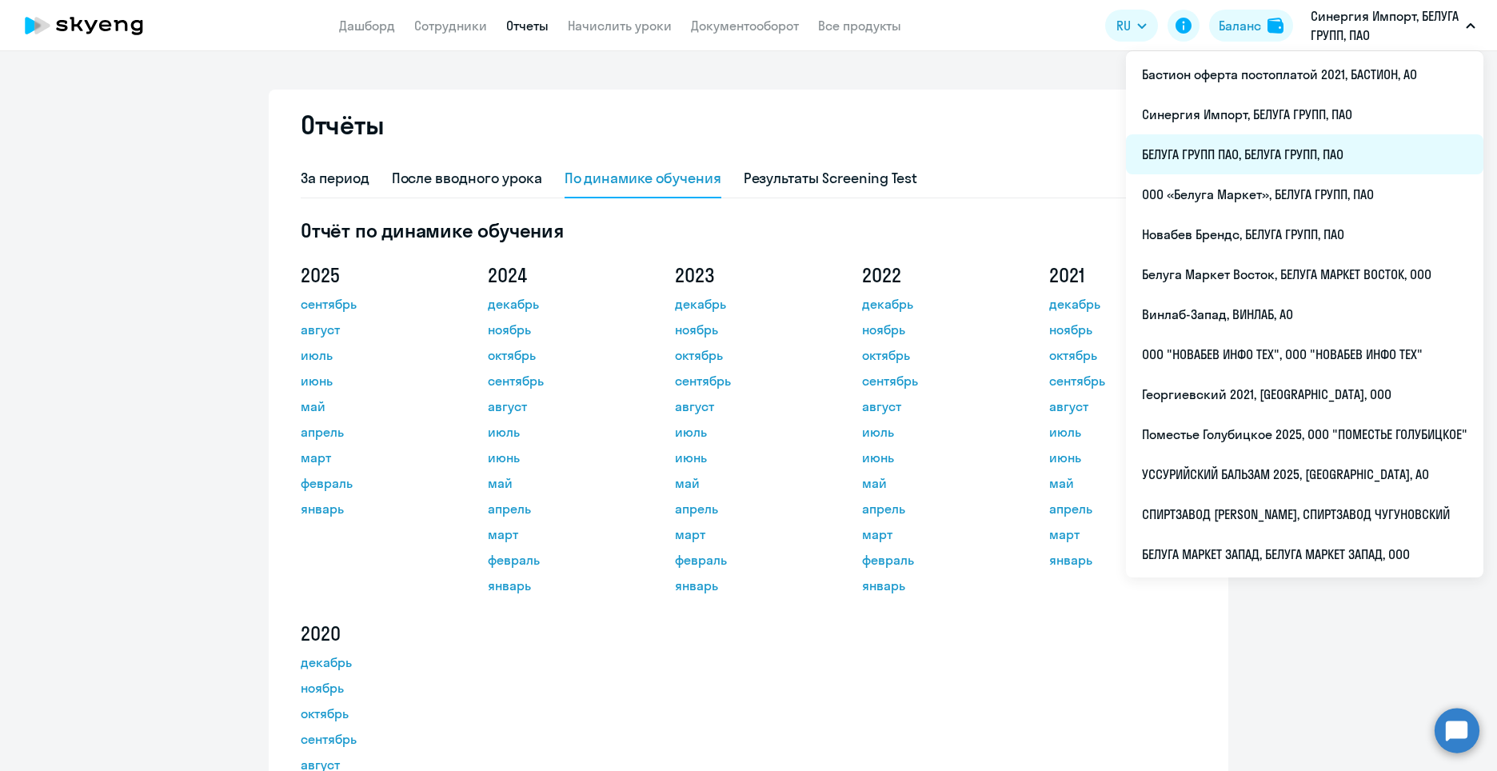
click at [1252, 154] on li "БЕЛУГА ГРУПП ПАО, БЕЛУГА ГРУПП, ПАО" at bounding box center [1304, 154] width 357 height 40
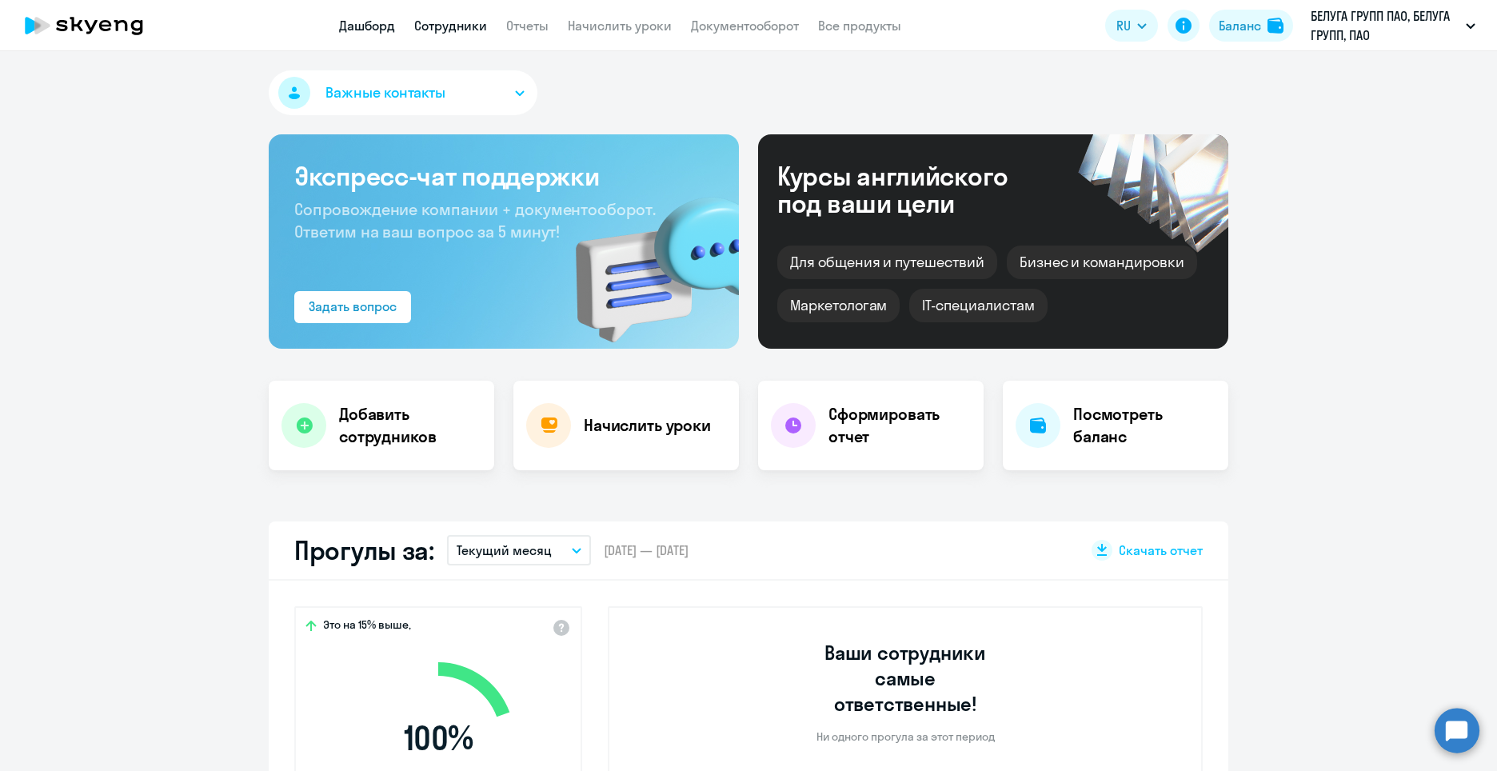
click at [457, 22] on link "Сотрудники" at bounding box center [450, 26] width 73 height 16
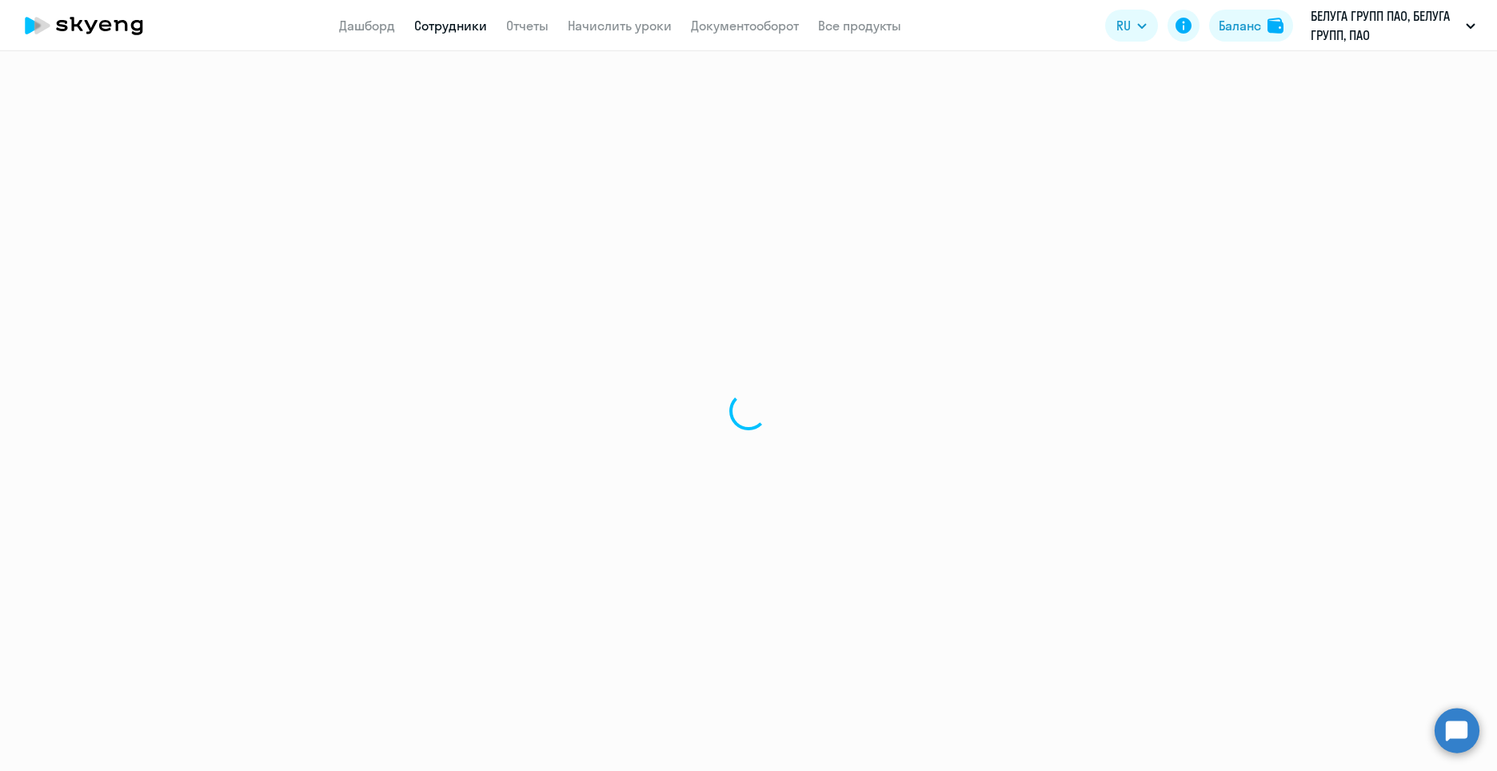
select select "30"
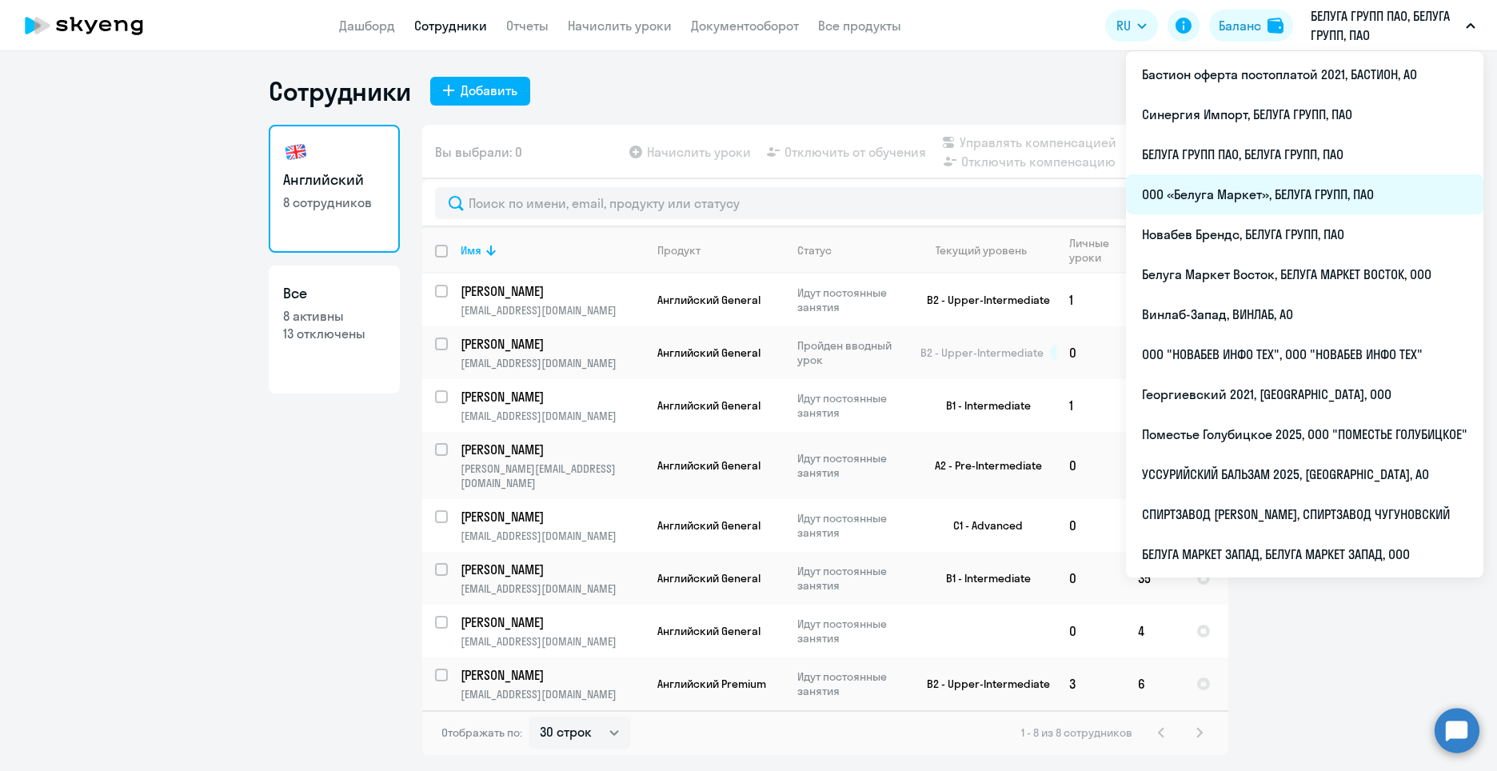
click at [1192, 185] on li "ООО «Белуга Маркет», БЕЛУГА ГРУПП, ПАО" at bounding box center [1304, 194] width 357 height 40
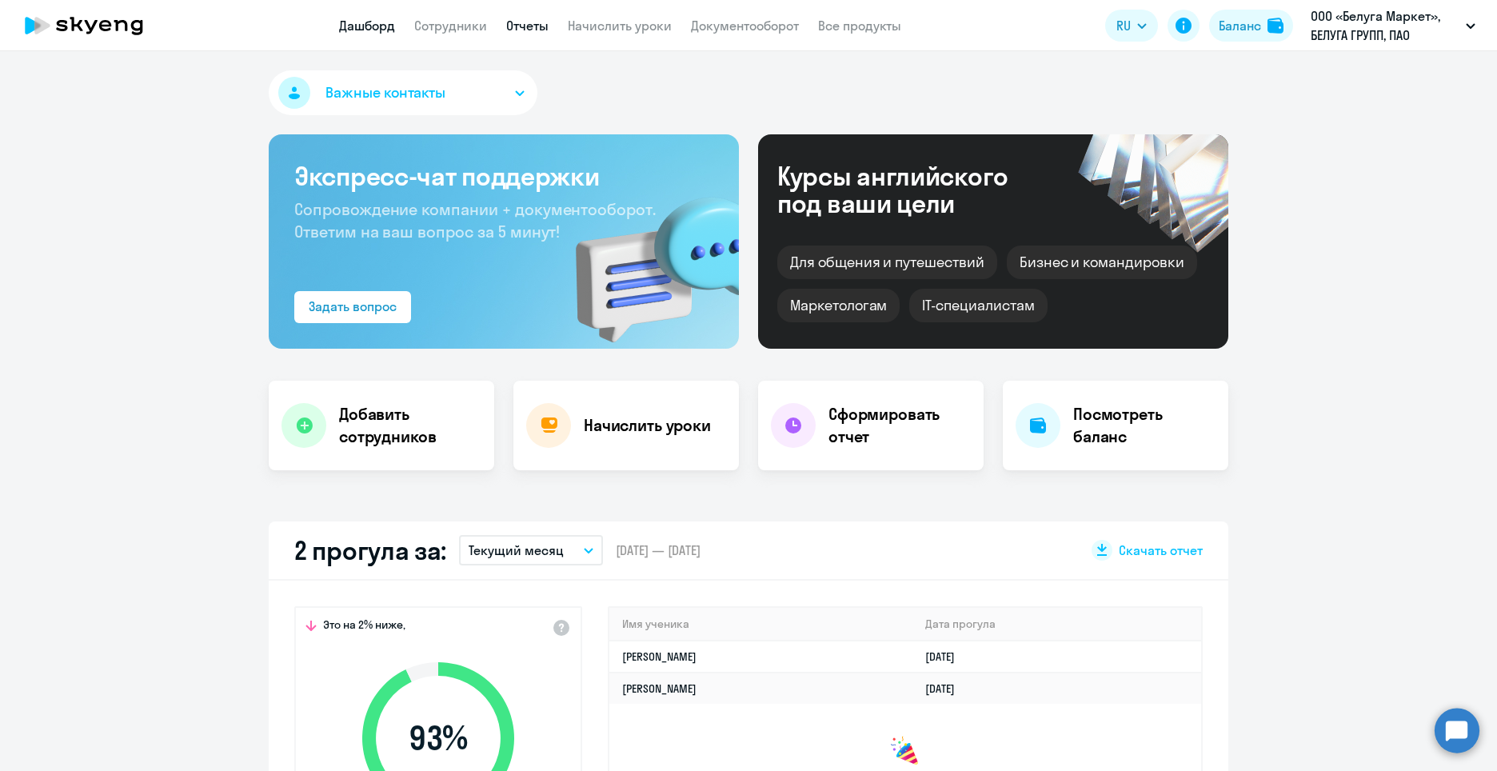
select select "30"
click at [530, 25] on link "Отчеты" at bounding box center [527, 26] width 42 height 16
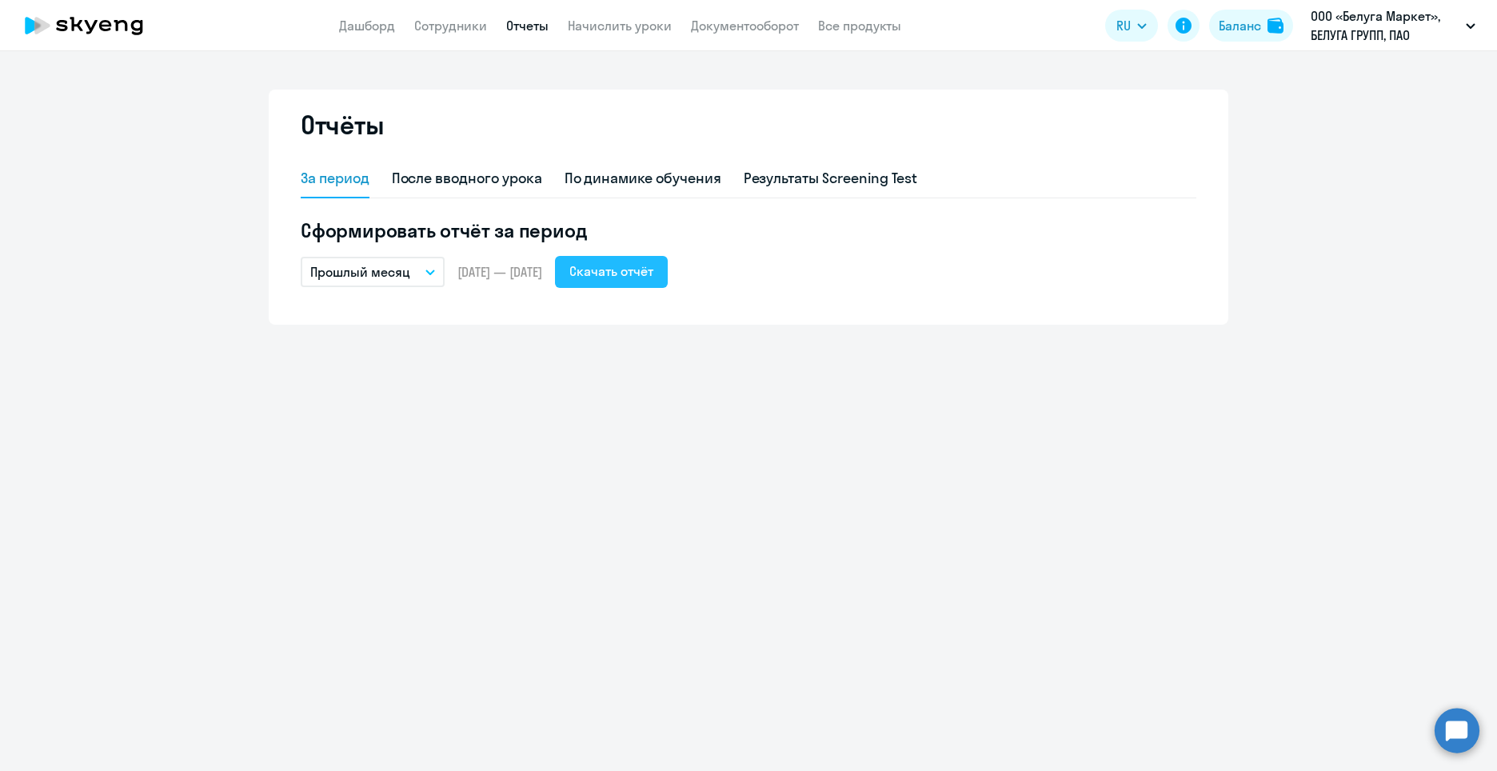
click at [662, 281] on button "Скачать отчёт" at bounding box center [611, 272] width 113 height 32
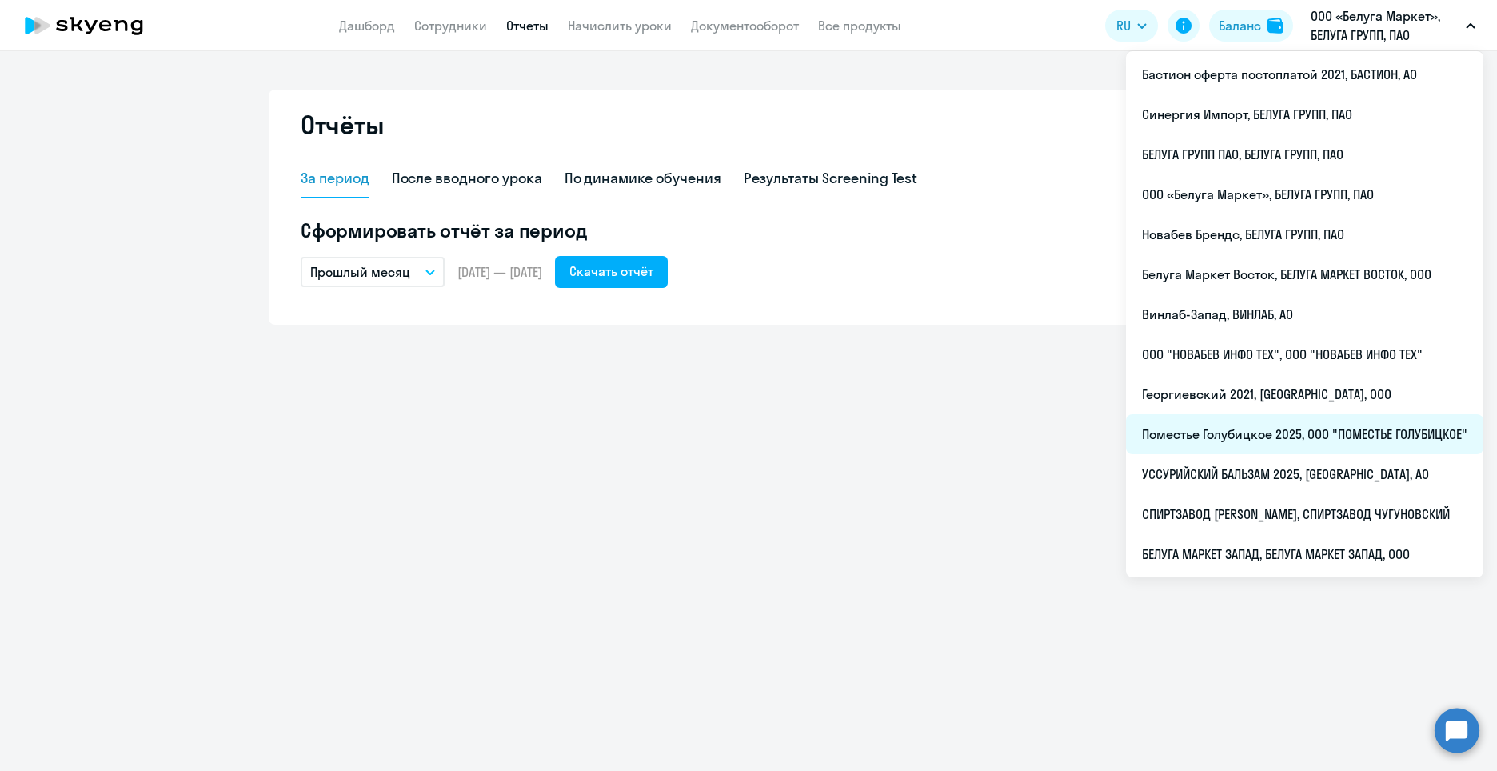
click at [1280, 440] on li "Поместье Голубицкое 2025, ООО "ПОМЕСТЬЕ ГОЛУБИЦКОЕ"" at bounding box center [1304, 434] width 357 height 40
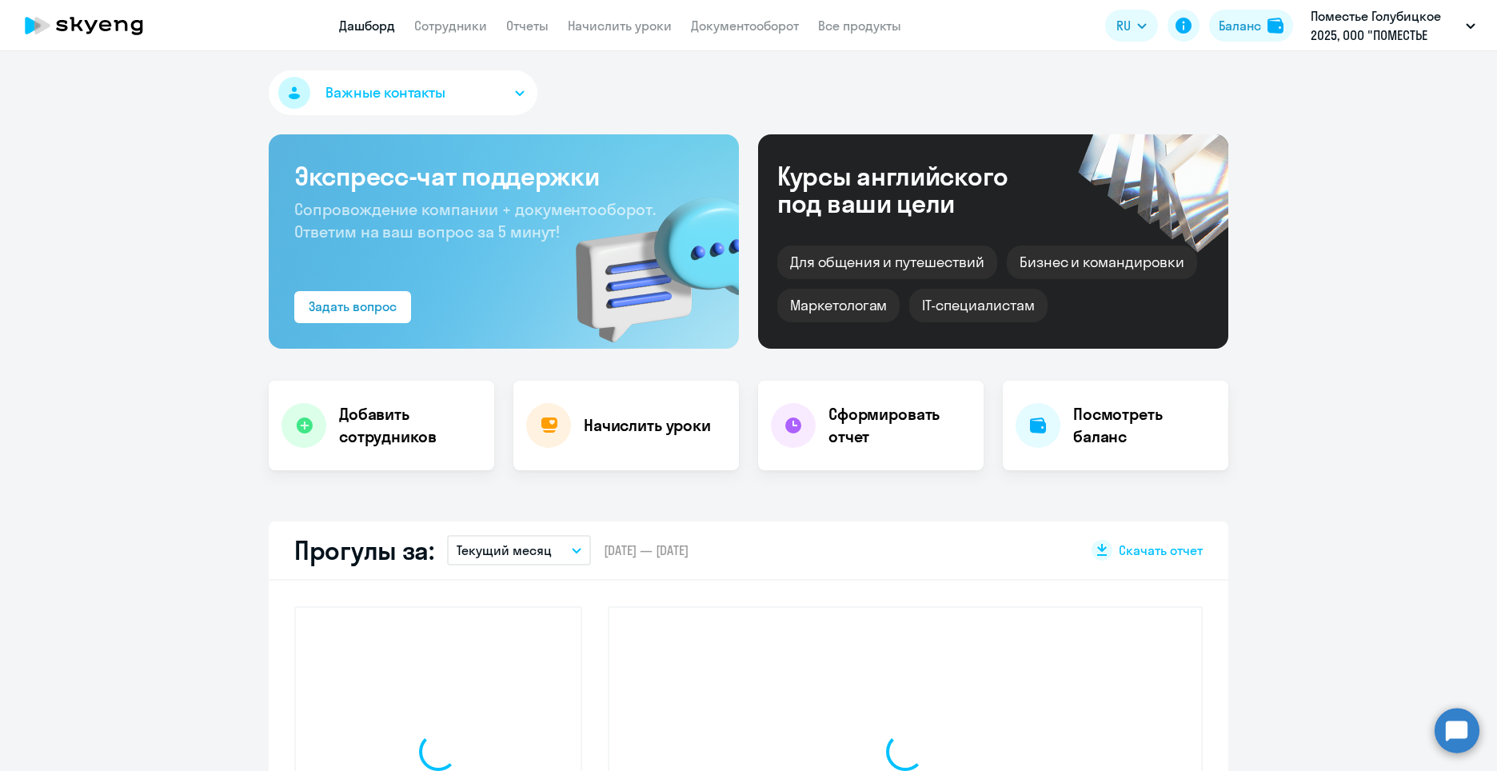
select select "30"
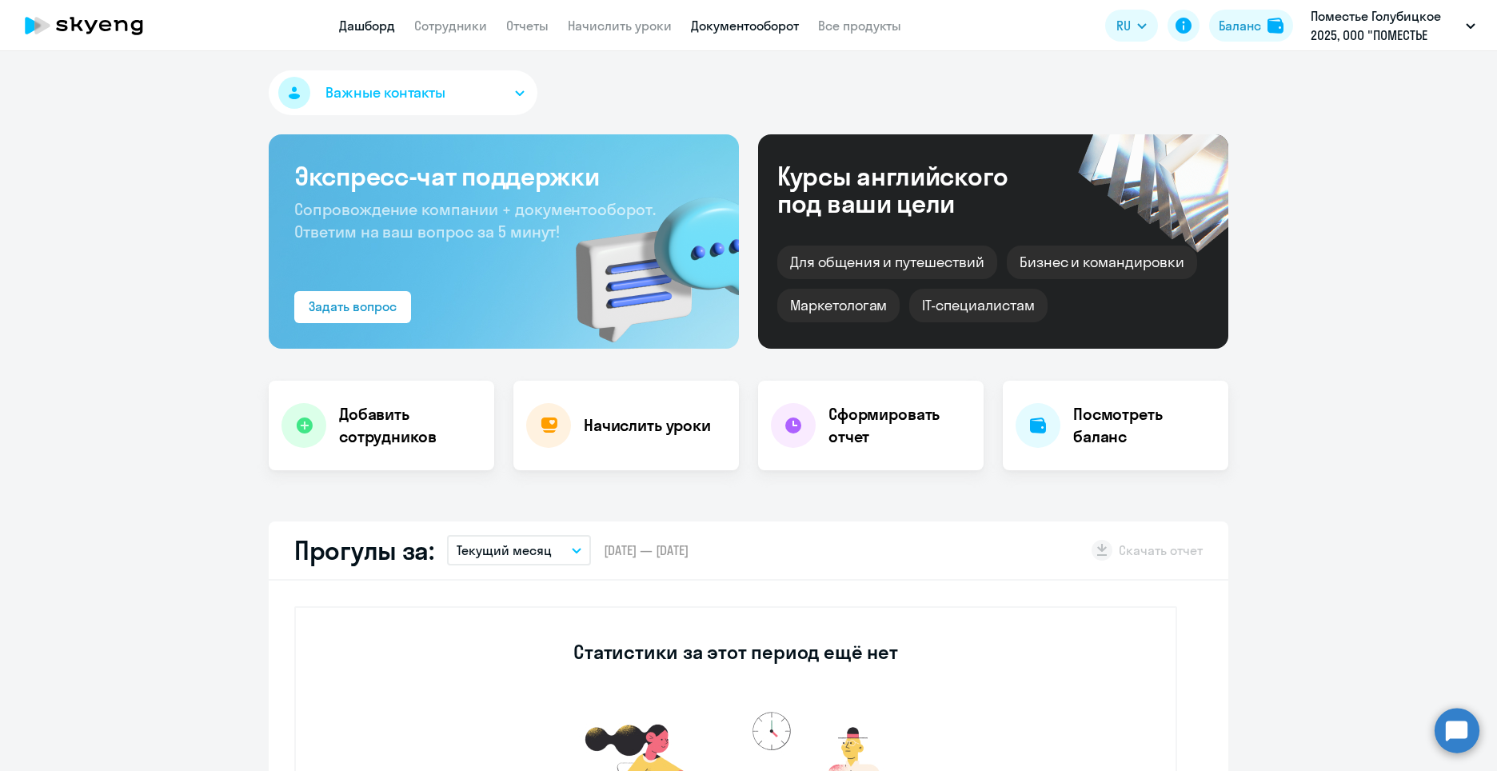
click at [733, 30] on link "Документооборот" at bounding box center [745, 26] width 108 height 16
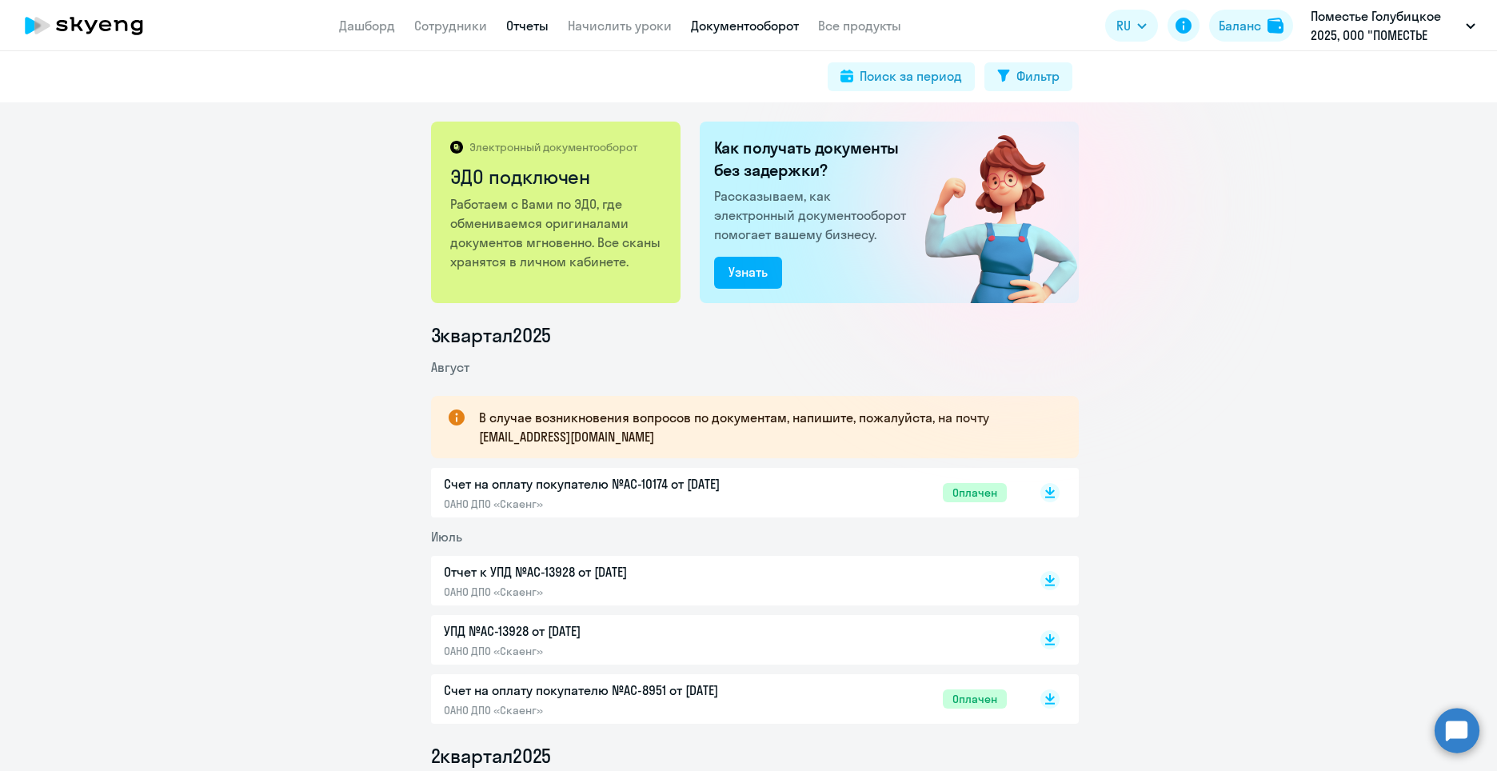
click at [523, 31] on link "Отчеты" at bounding box center [527, 26] width 42 height 16
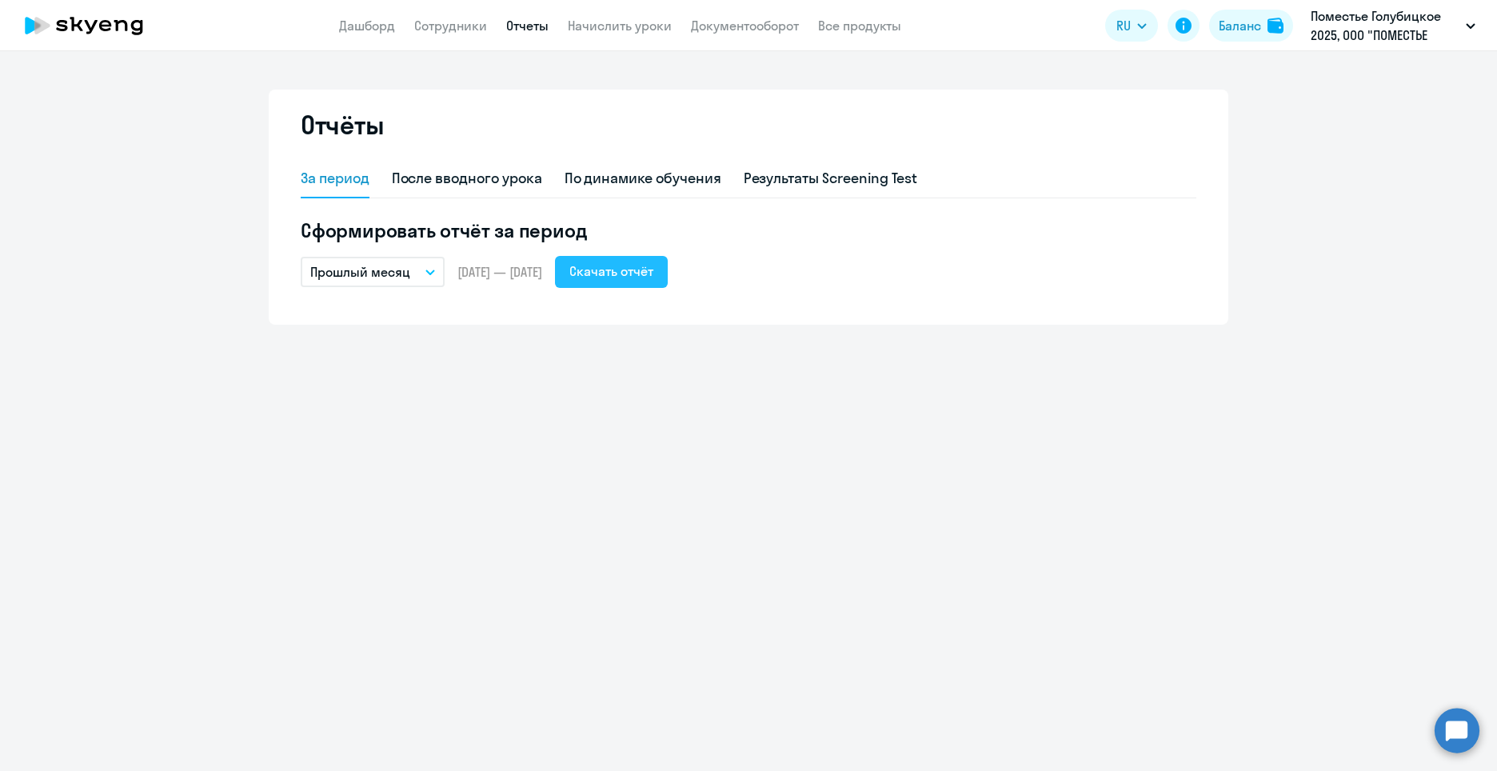
click at [653, 270] on div "Скачать отчёт" at bounding box center [611, 271] width 84 height 19
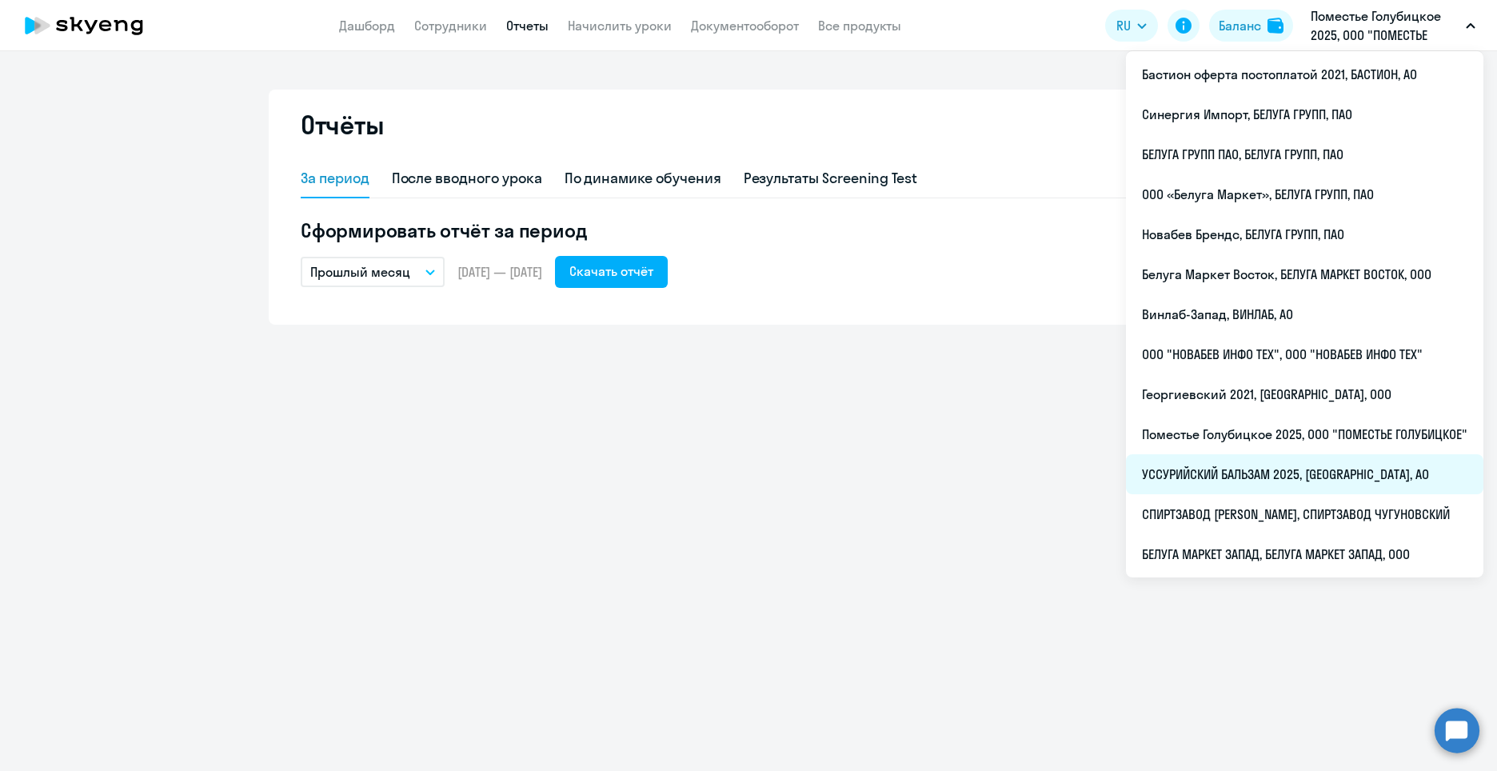
click at [1342, 478] on li "УССУРИЙСКИЙ БАЛЬЗАМ 2025, [GEOGRAPHIC_DATA], АО" at bounding box center [1304, 474] width 357 height 40
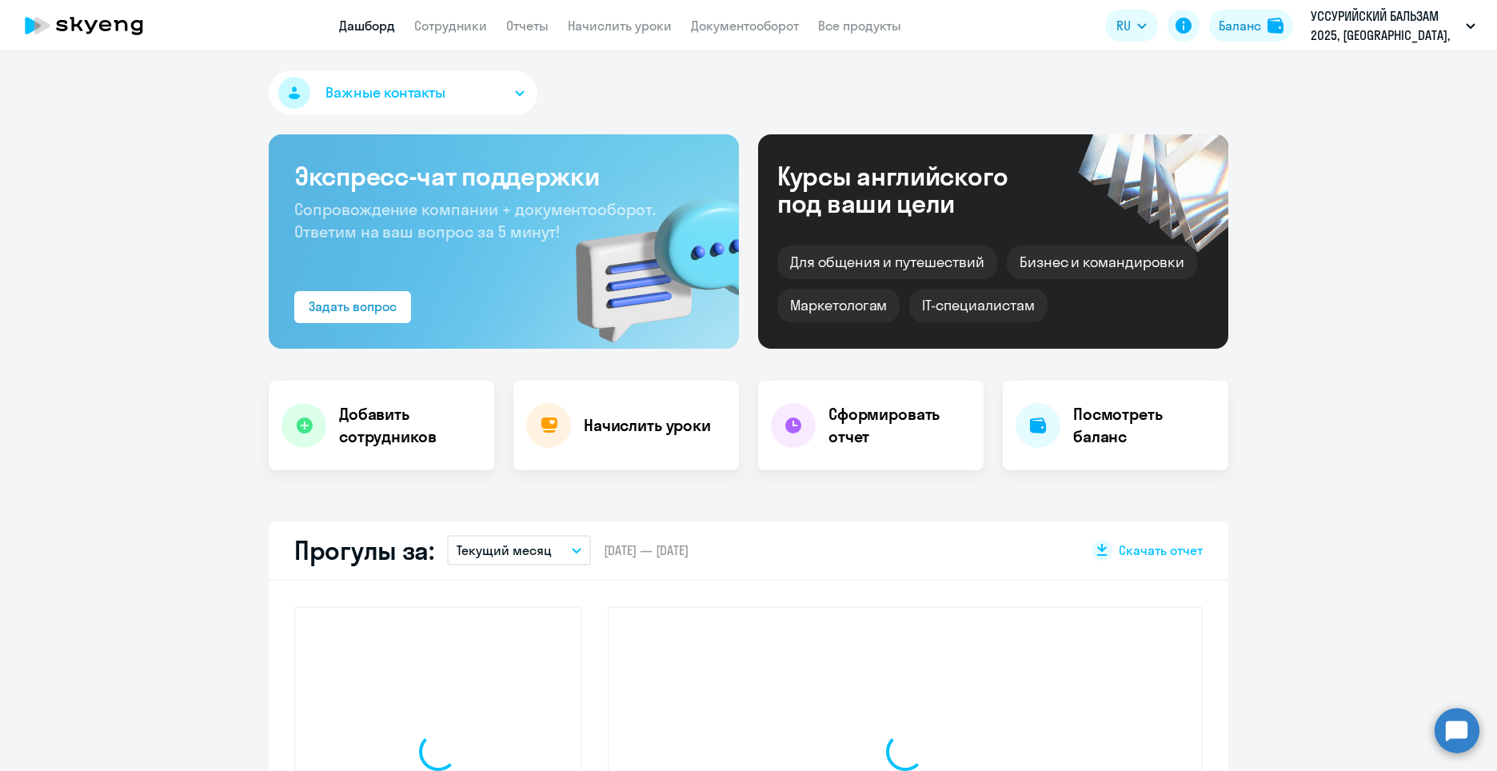
select select "30"
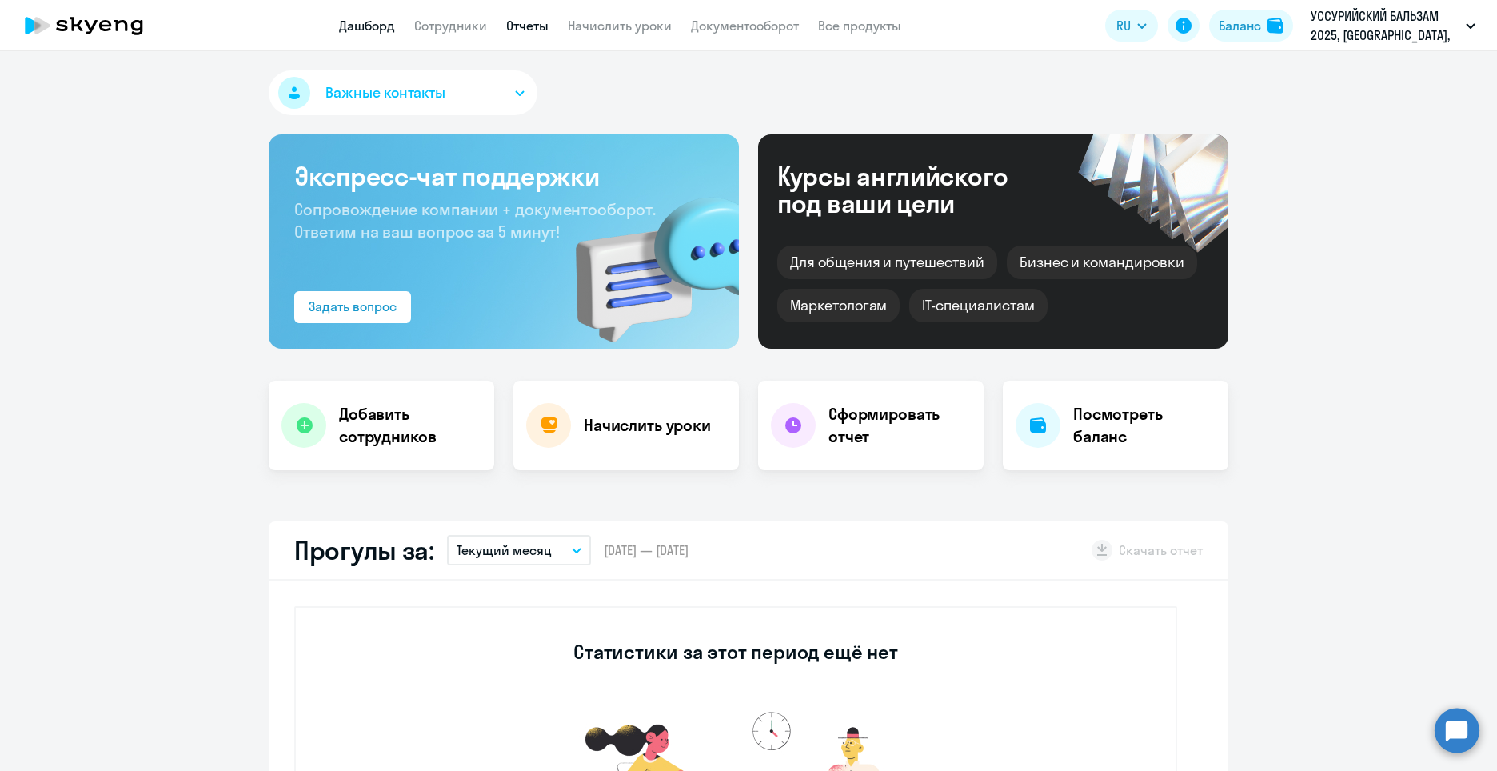
click at [535, 22] on link "Отчеты" at bounding box center [527, 26] width 42 height 16
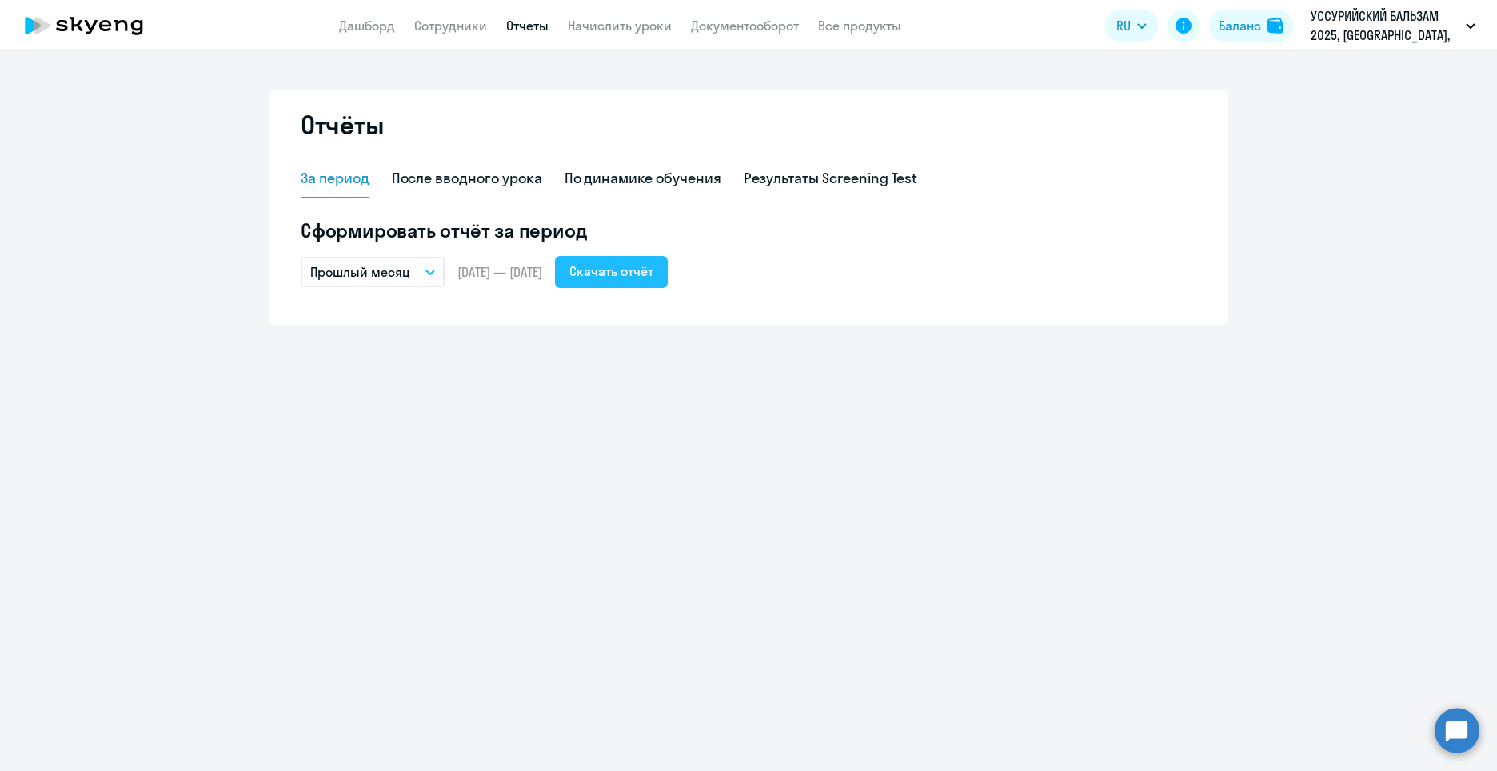
click at [642, 275] on div "Скачать отчёт" at bounding box center [611, 271] width 84 height 19
click at [740, 29] on link "Документооборот" at bounding box center [745, 26] width 108 height 16
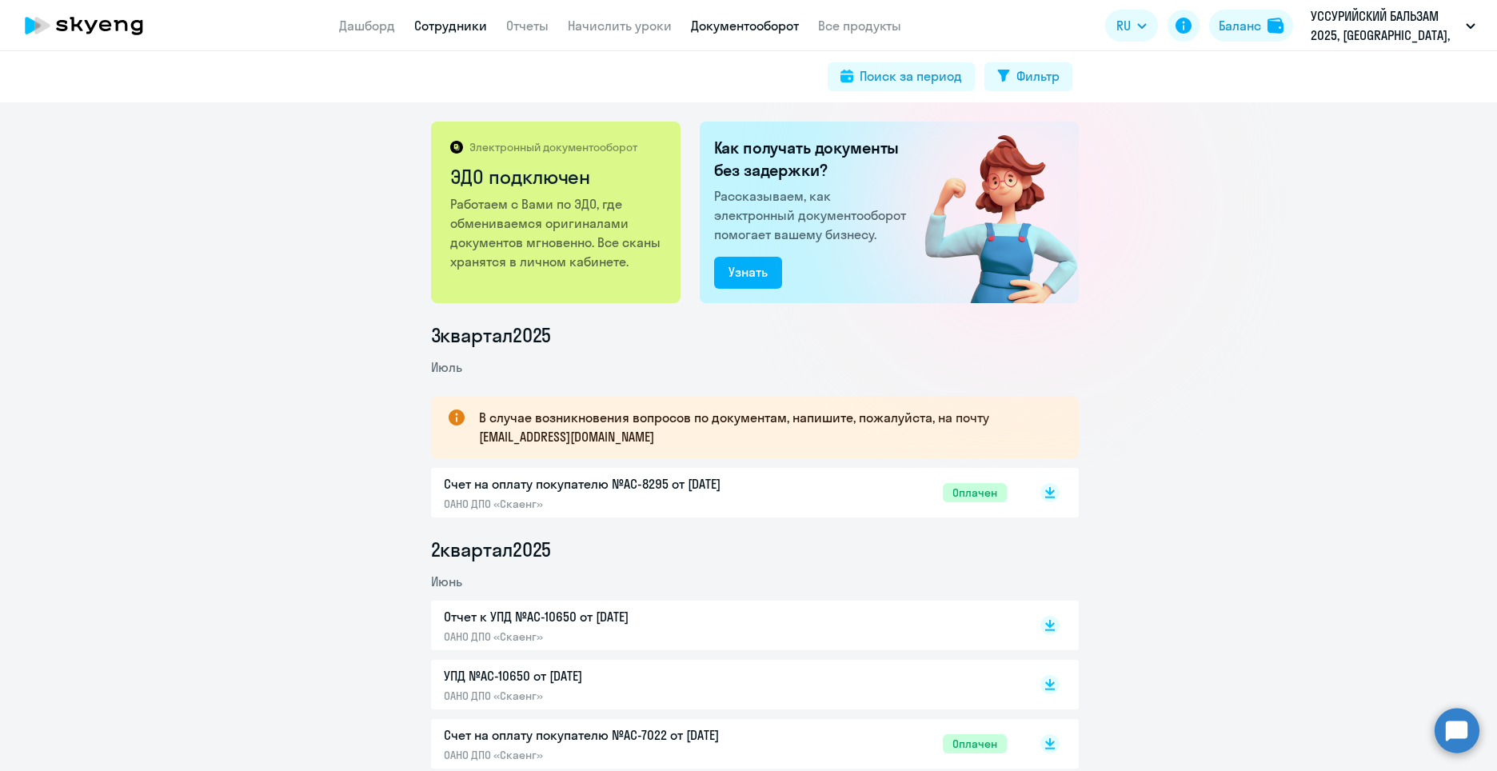
click at [486, 29] on link "Сотрудники" at bounding box center [450, 26] width 73 height 16
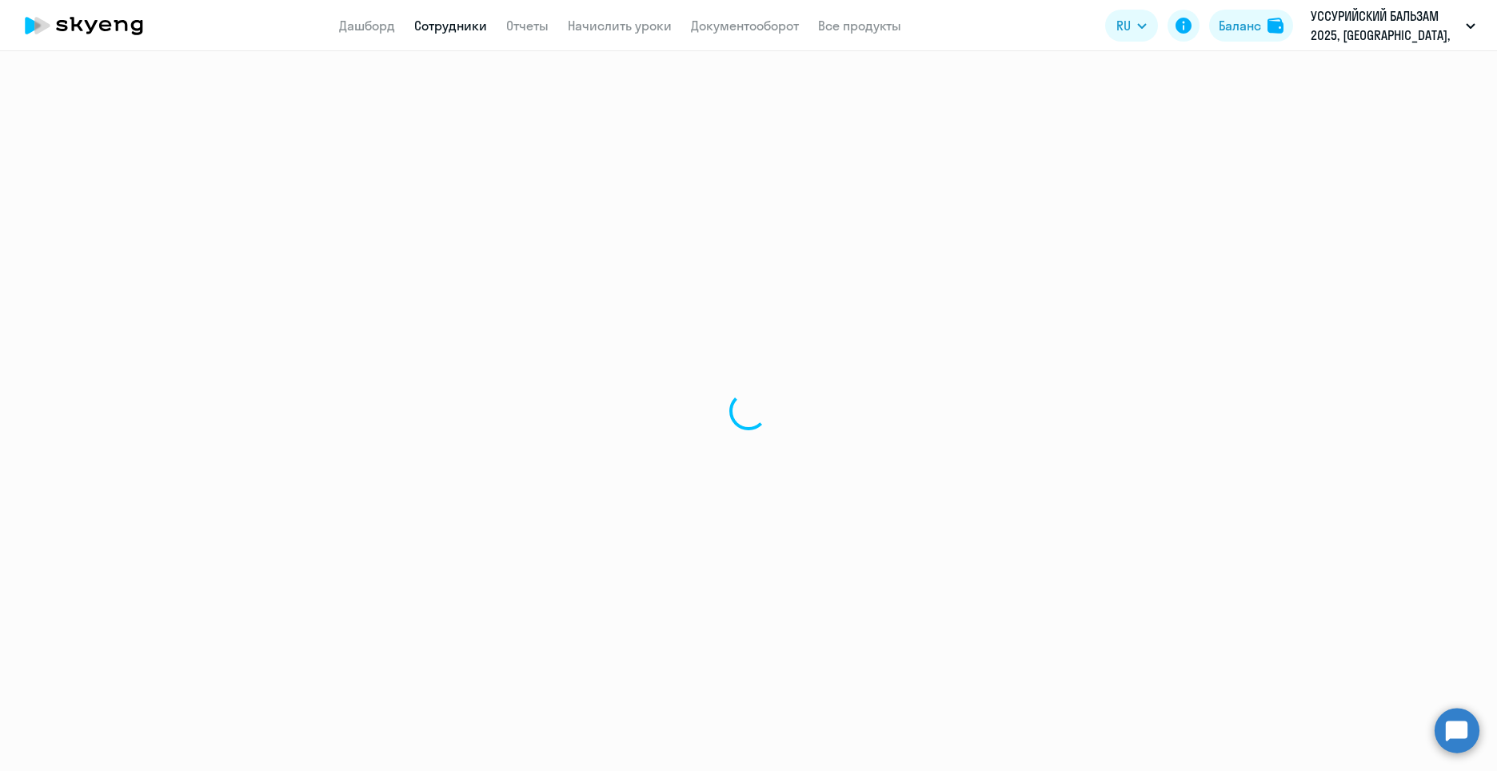
select select "30"
